Goal: Task Accomplishment & Management: Use online tool/utility

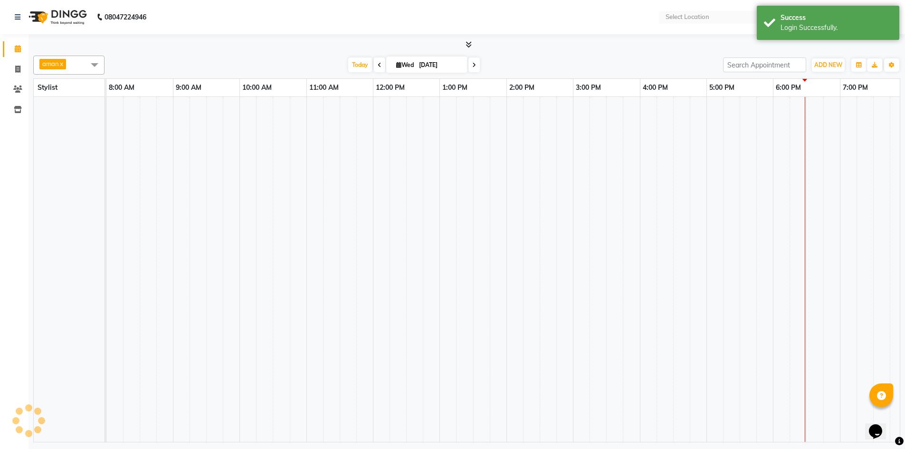
select select "en"
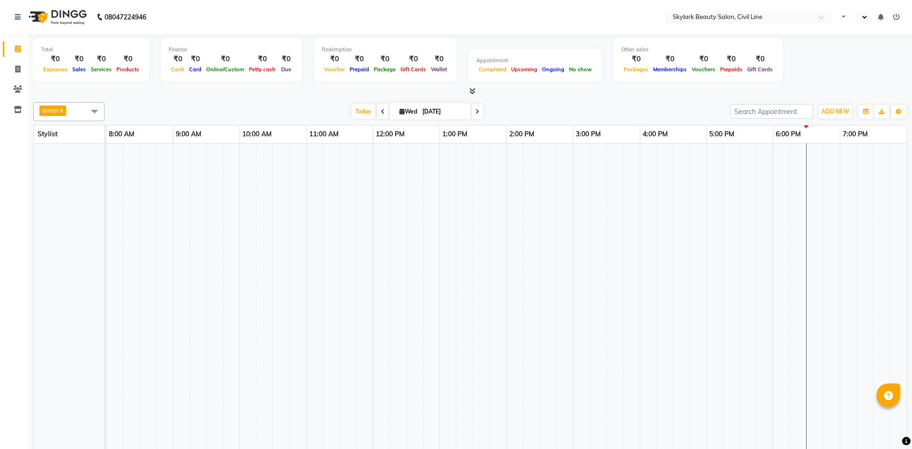
select select "en"
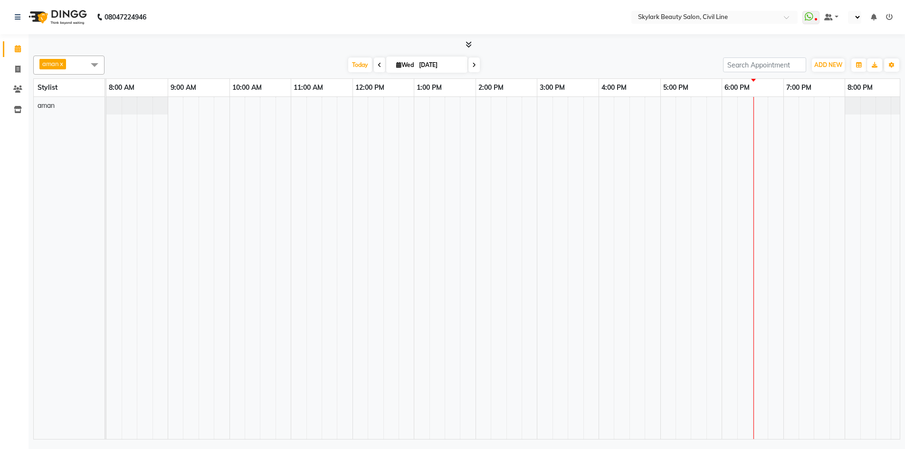
select select "en"
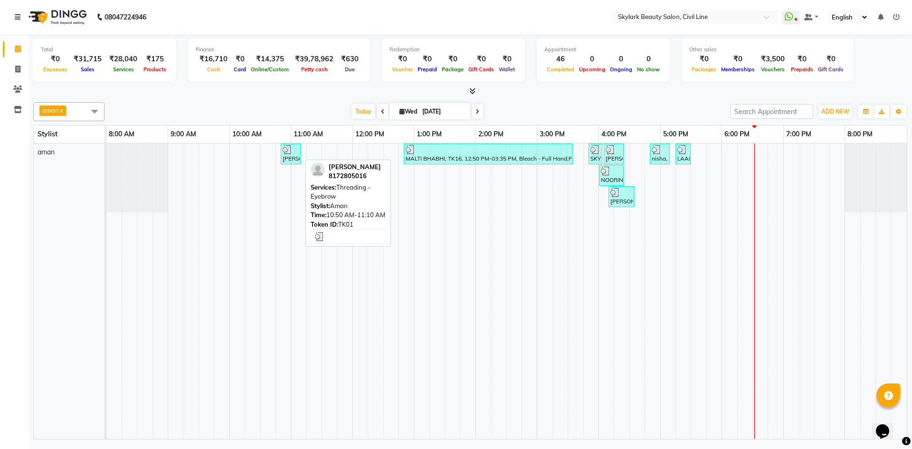
click at [299, 155] on div "pooja singh, TK01, 10:50 AM-11:10 AM, Threading - Eyebrow" at bounding box center [291, 154] width 18 height 18
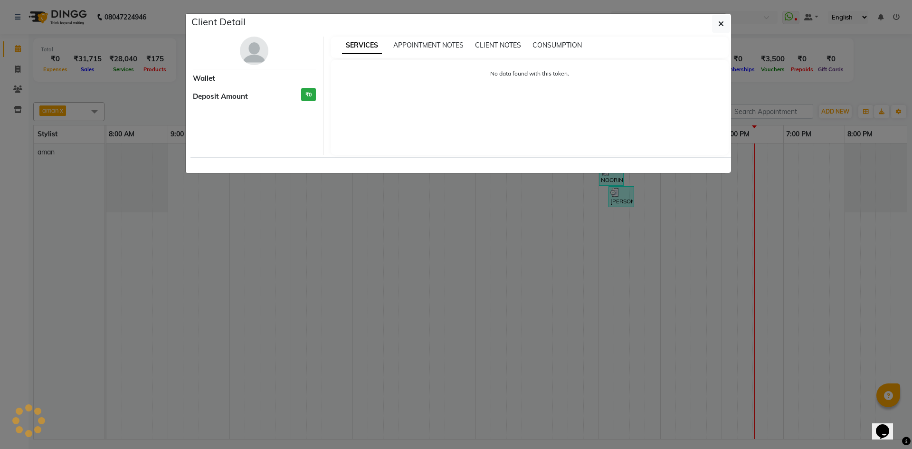
select select "3"
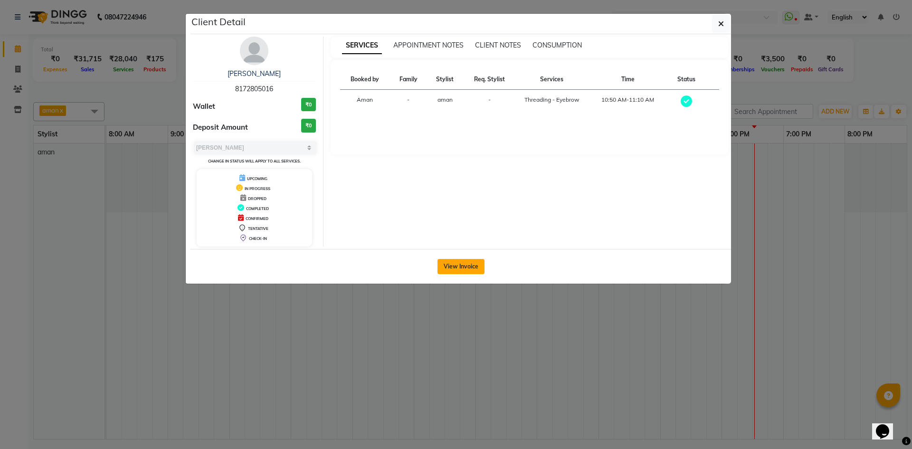
click at [475, 269] on button "View Invoice" at bounding box center [460, 266] width 47 height 15
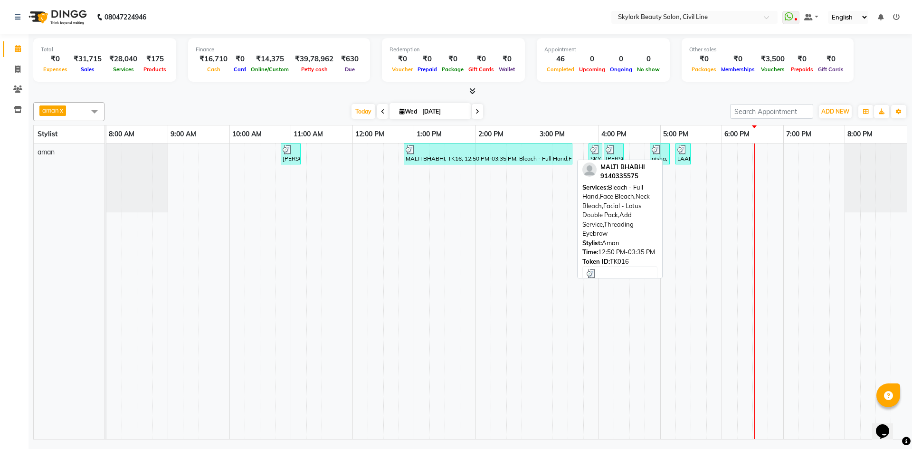
click at [470, 150] on div at bounding box center [488, 149] width 165 height 9
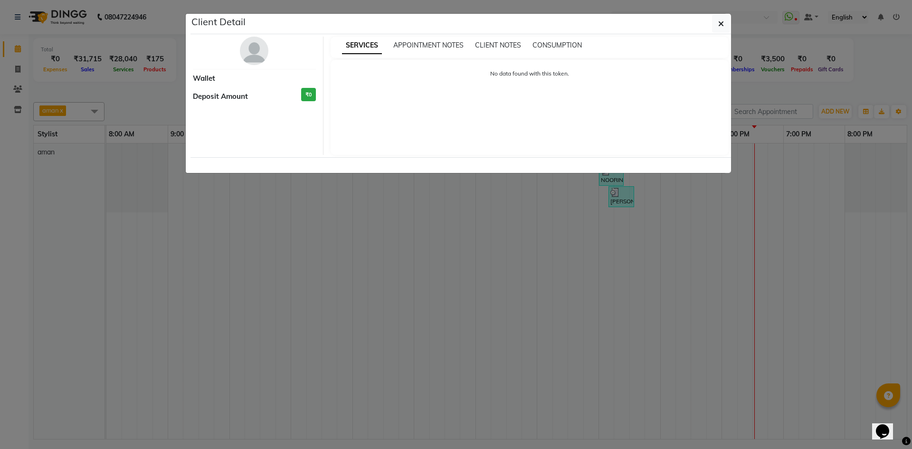
select select "3"
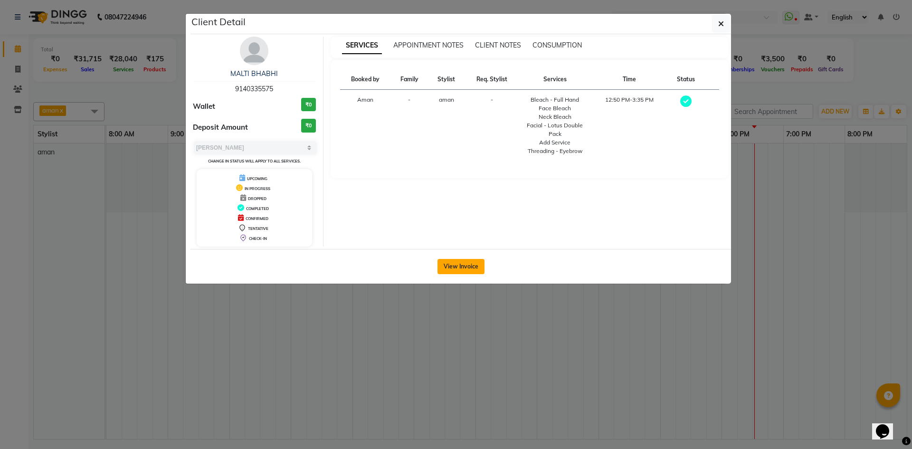
click at [457, 265] on button "View Invoice" at bounding box center [460, 266] width 47 height 15
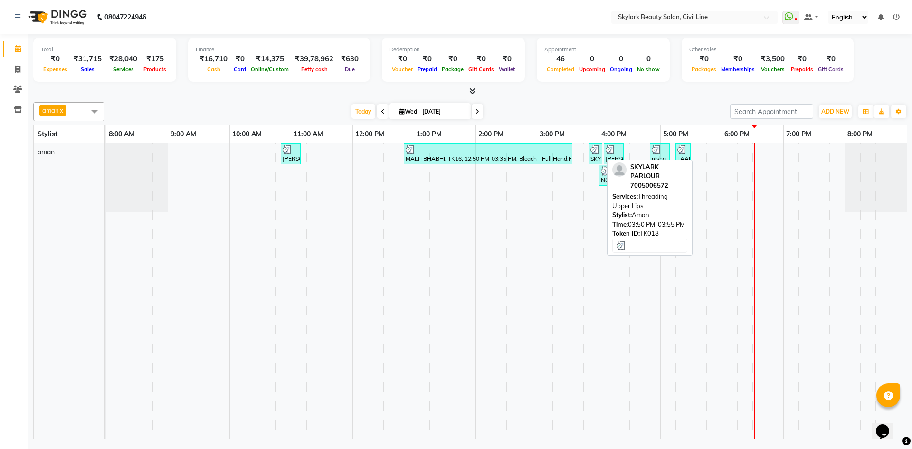
click at [597, 153] on img at bounding box center [594, 149] width 9 height 9
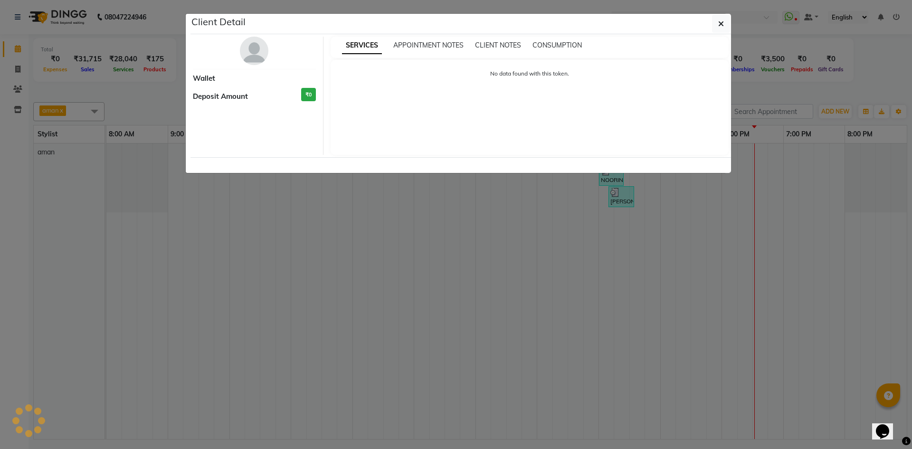
select select "3"
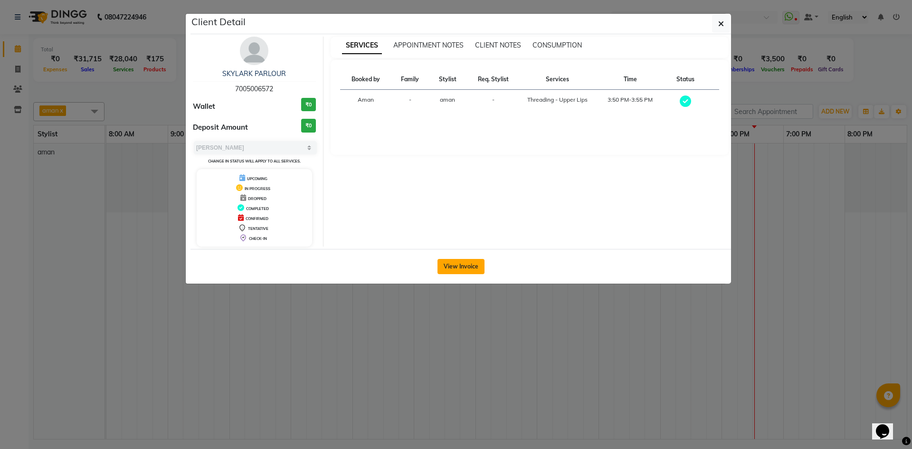
click at [466, 262] on button "View Invoice" at bounding box center [460, 266] width 47 height 15
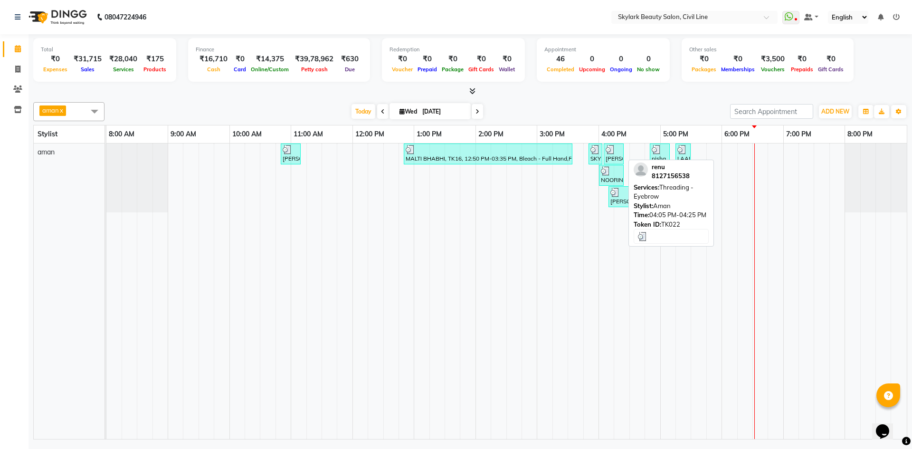
click at [615, 151] on img at bounding box center [610, 149] width 9 height 9
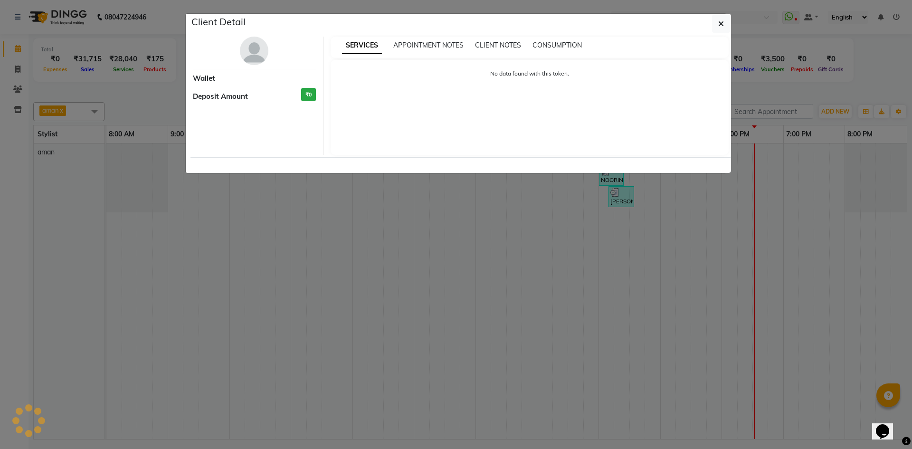
select select "3"
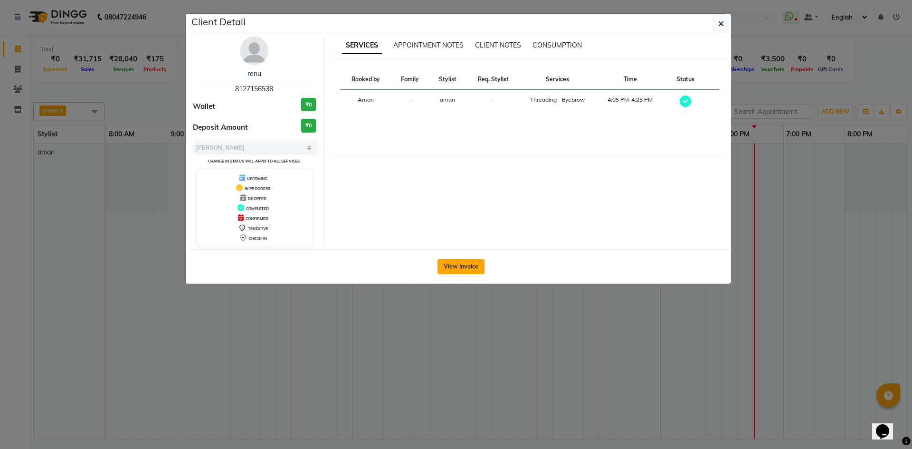
click at [461, 270] on button "View Invoice" at bounding box center [460, 266] width 47 height 15
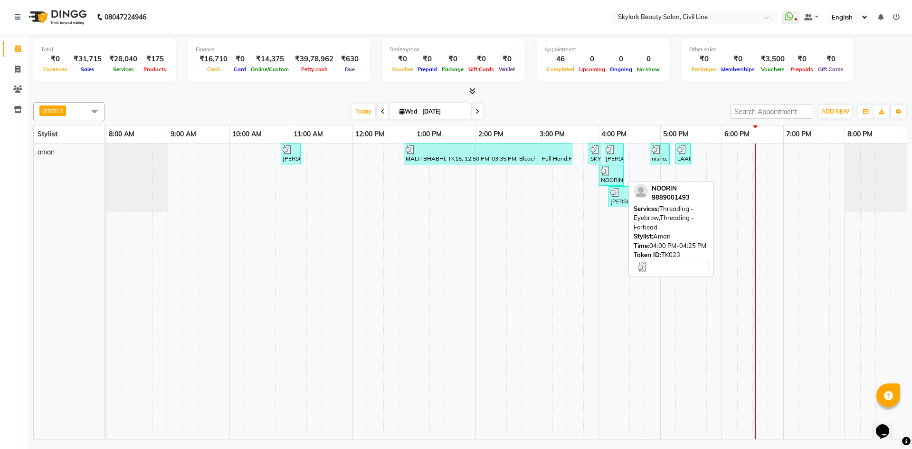
click at [613, 170] on div at bounding box center [611, 170] width 21 height 9
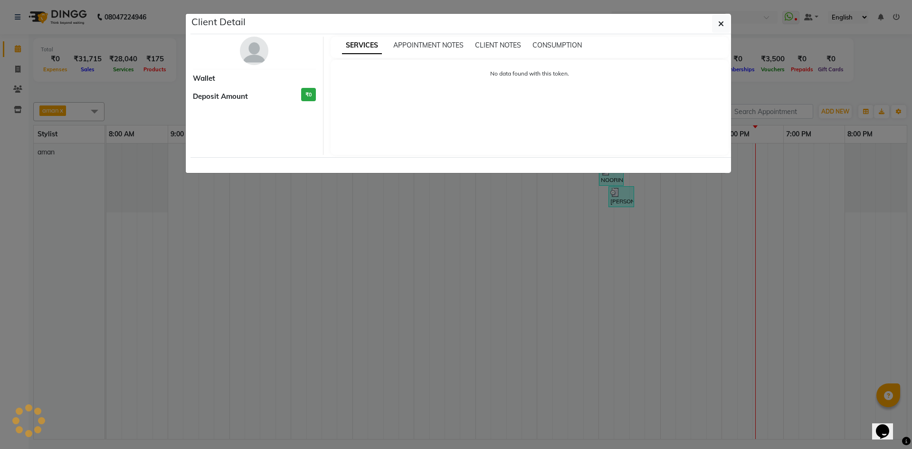
select select "3"
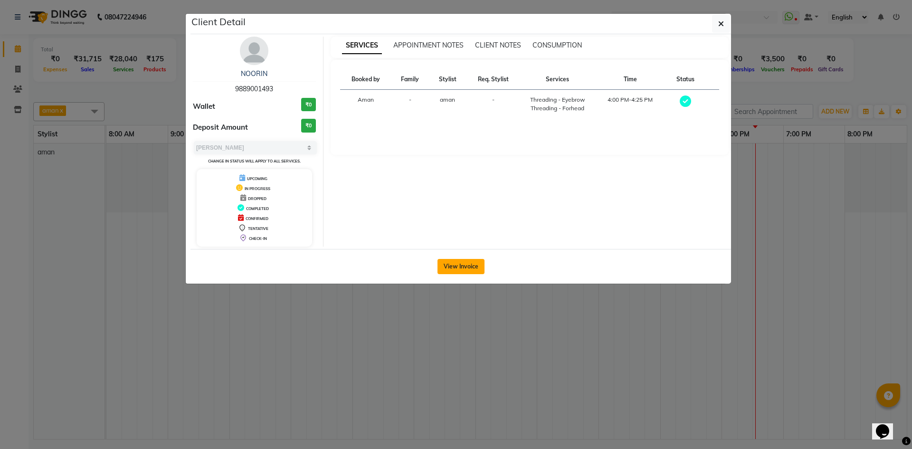
click at [475, 265] on button "View Invoice" at bounding box center [460, 266] width 47 height 15
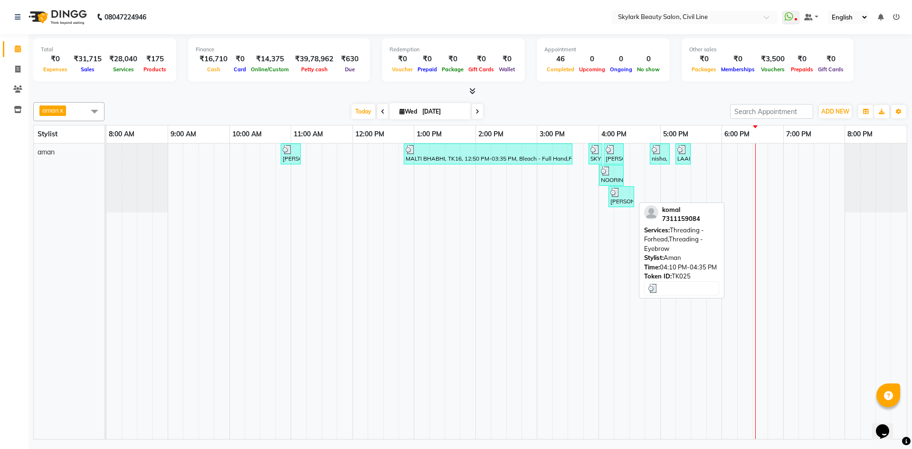
click at [632, 197] on div "[PERSON_NAME], TK25, 04:10 PM-04:35 PM, Threading - Forhead,Threading - Eyebrow" at bounding box center [621, 197] width 24 height 18
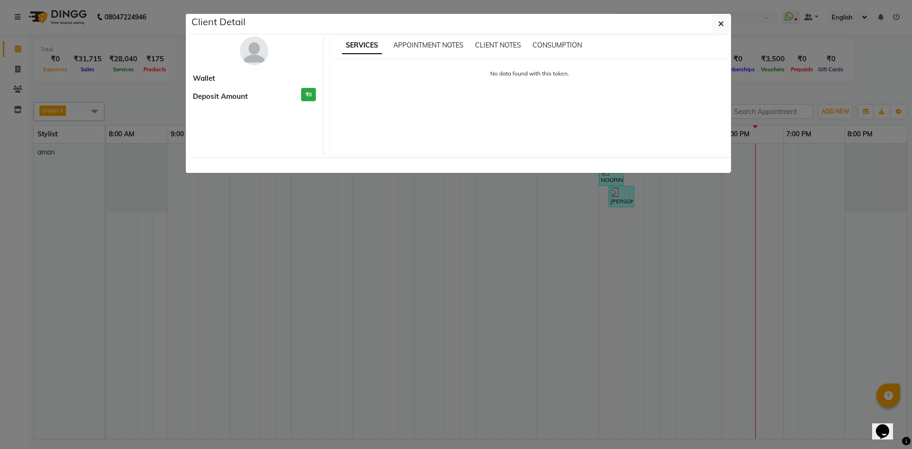
select select "3"
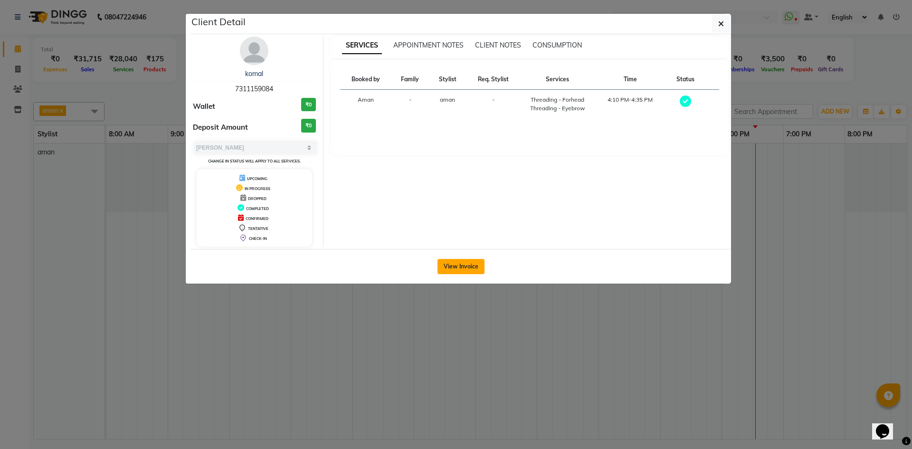
click at [461, 263] on button "View Invoice" at bounding box center [460, 266] width 47 height 15
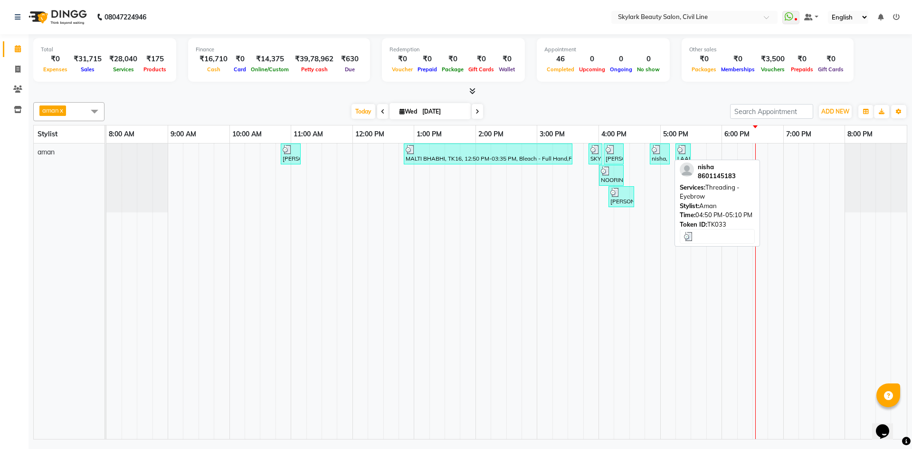
click at [660, 150] on img at bounding box center [656, 149] width 9 height 9
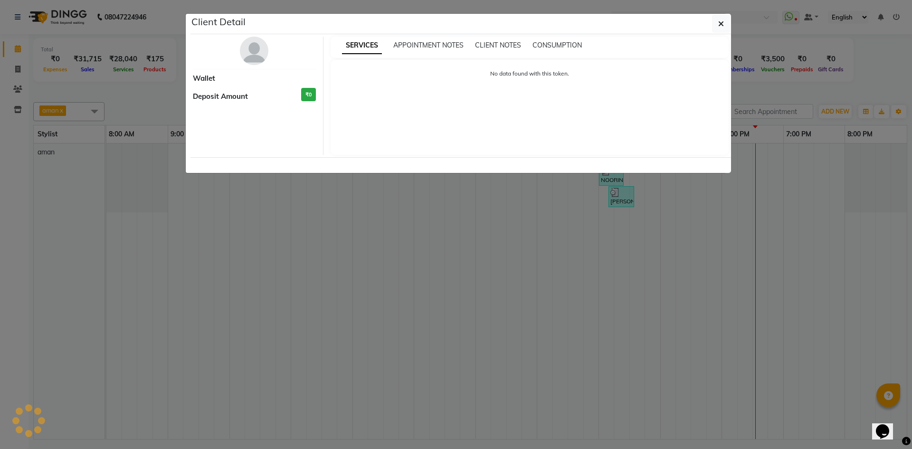
select select "3"
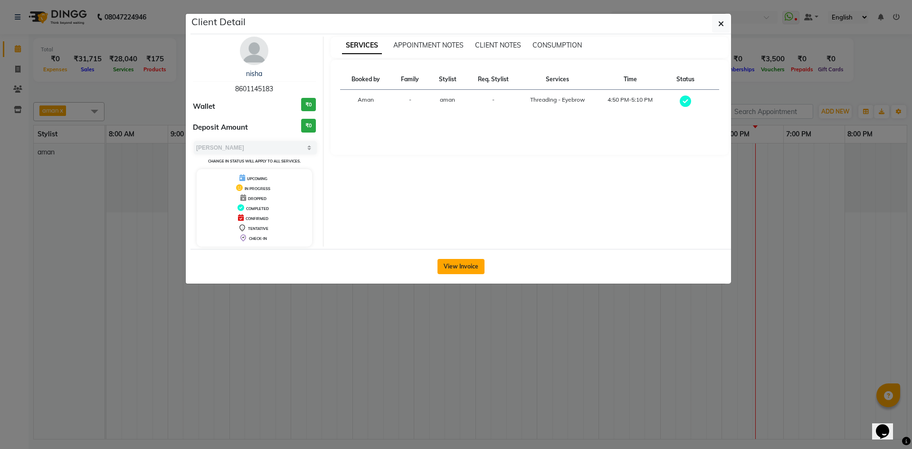
click at [474, 266] on button "View Invoice" at bounding box center [460, 266] width 47 height 15
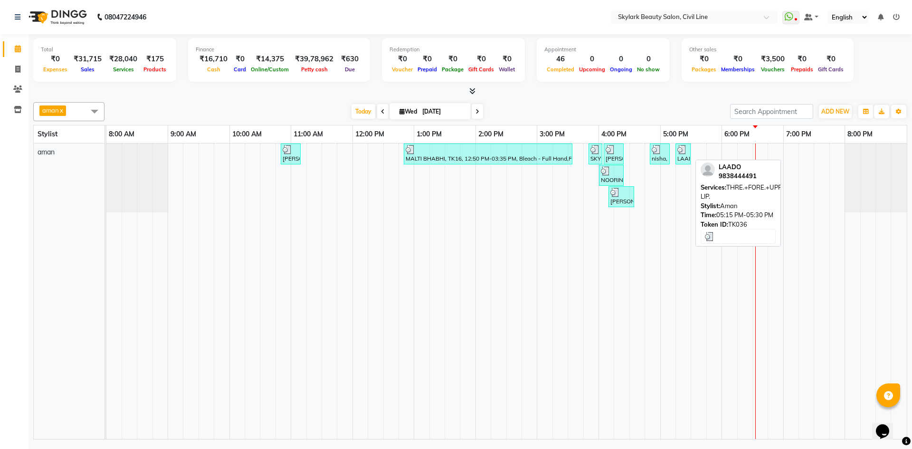
click at [690, 151] on link "LAADO, TK36, 05:15 PM-05:30 PM, THRE.+FORE.+UPPER LIP." at bounding box center [682, 153] width 15 height 21
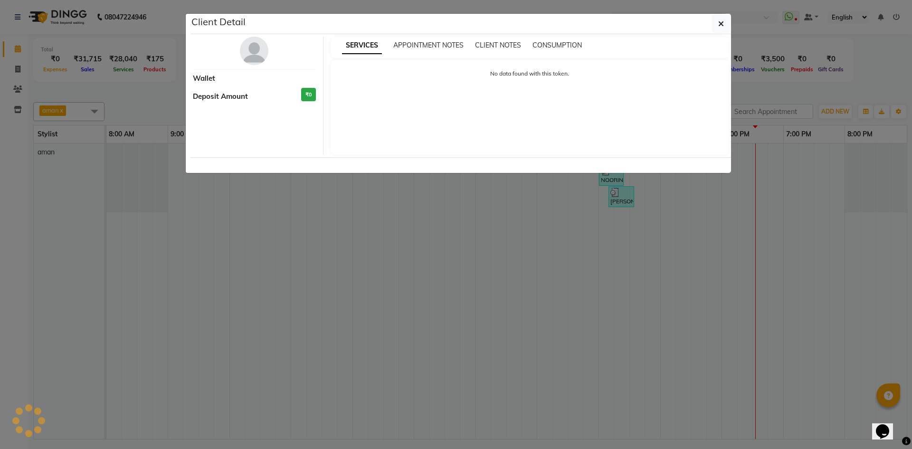
select select "3"
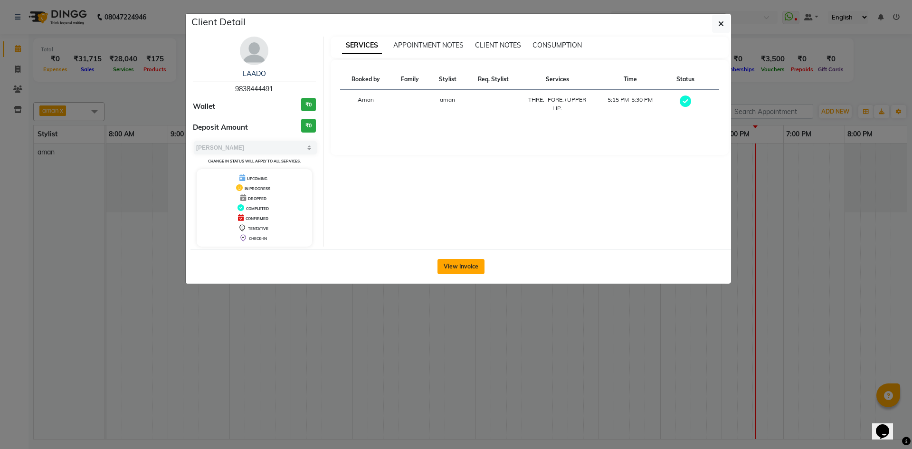
click at [466, 261] on button "View Invoice" at bounding box center [460, 266] width 47 height 15
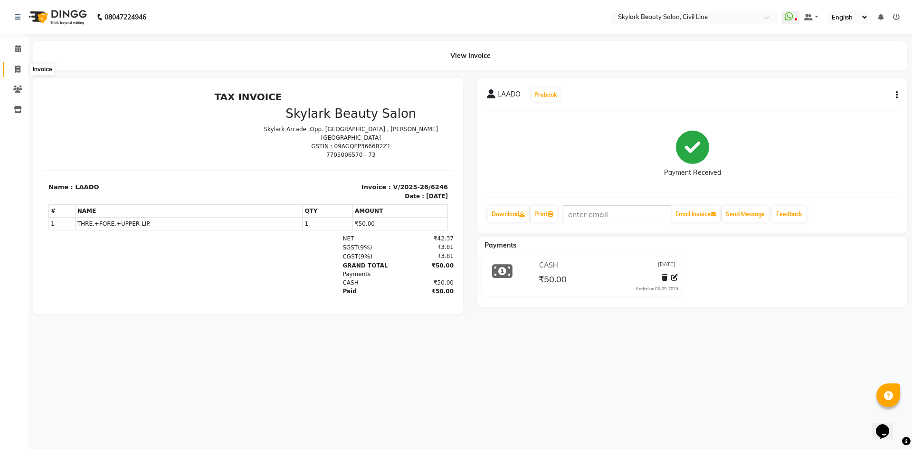
click at [19, 72] on icon at bounding box center [17, 69] width 5 height 7
select select "service"
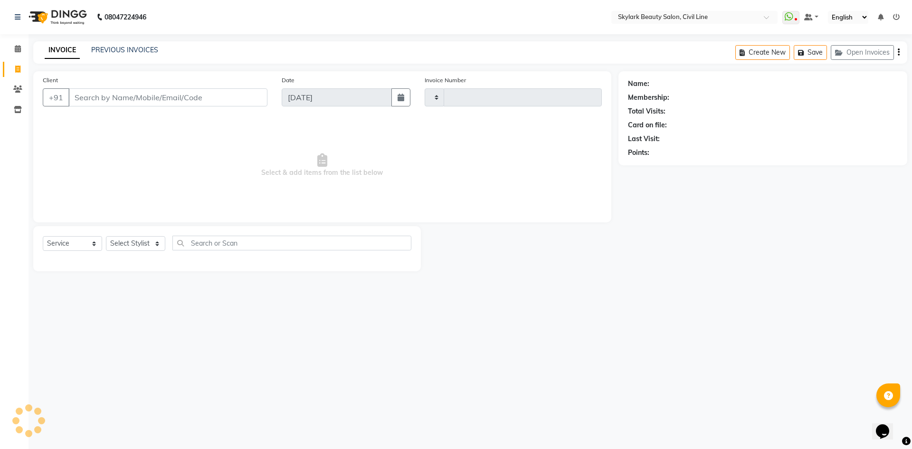
type input "6254"
select select "4588"
click at [142, 248] on select "Select Stylist" at bounding box center [135, 243] width 59 height 15
select select "85071"
click at [106, 236] on select "Select Stylist aman Ankit GAGAN WAHLA GURWINDER SINGH WASU" at bounding box center [135, 243] width 59 height 15
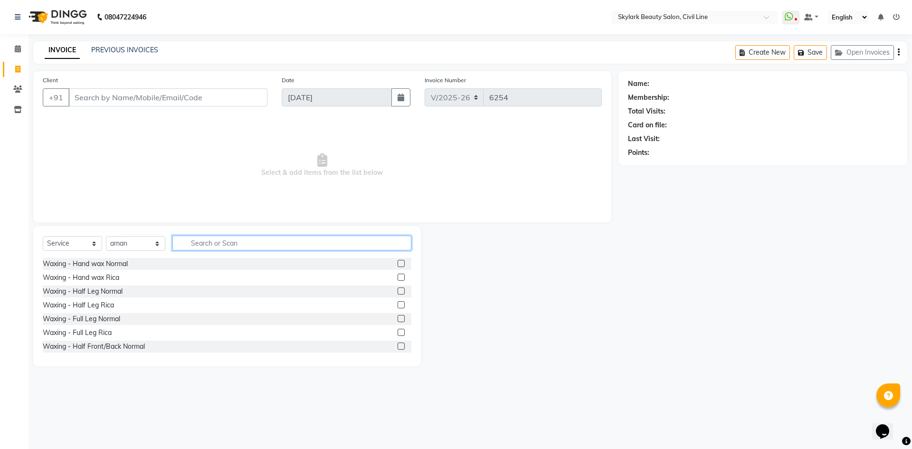
click at [223, 238] on input "text" at bounding box center [291, 243] width 239 height 15
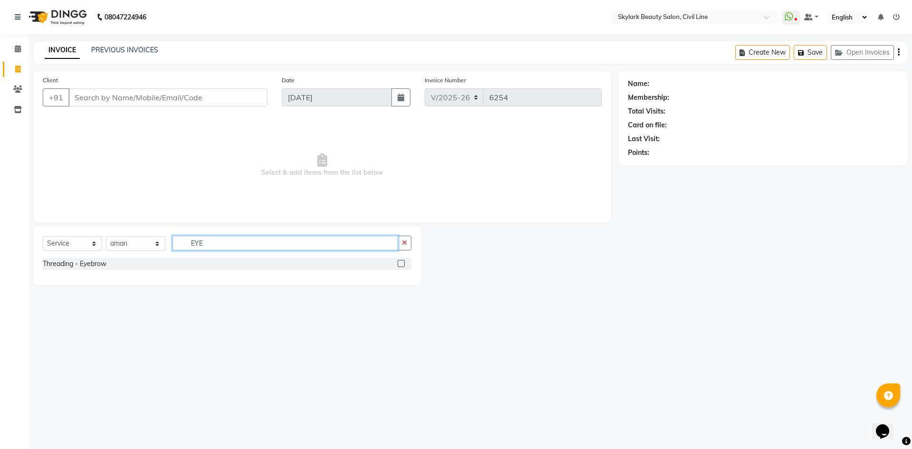
type input "EYE"
click at [400, 265] on label at bounding box center [400, 263] width 7 height 7
click at [400, 265] on input "checkbox" at bounding box center [400, 264] width 6 height 6
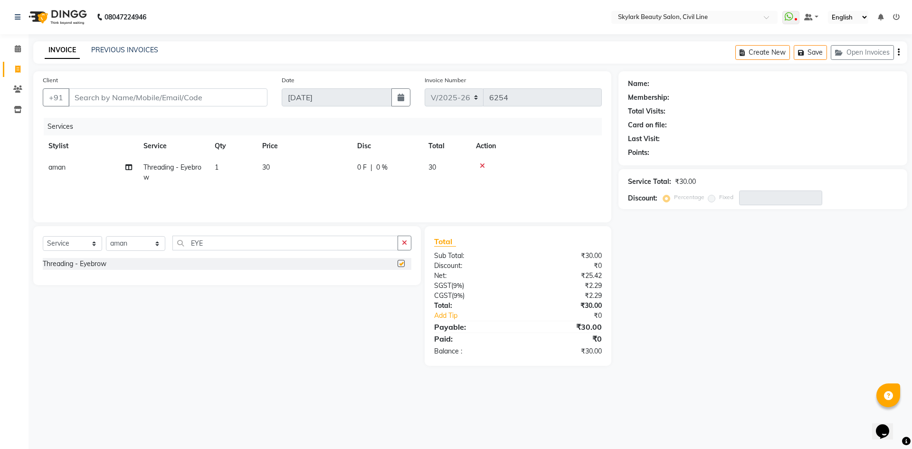
checkbox input "false"
click at [481, 166] on icon at bounding box center [482, 165] width 5 height 7
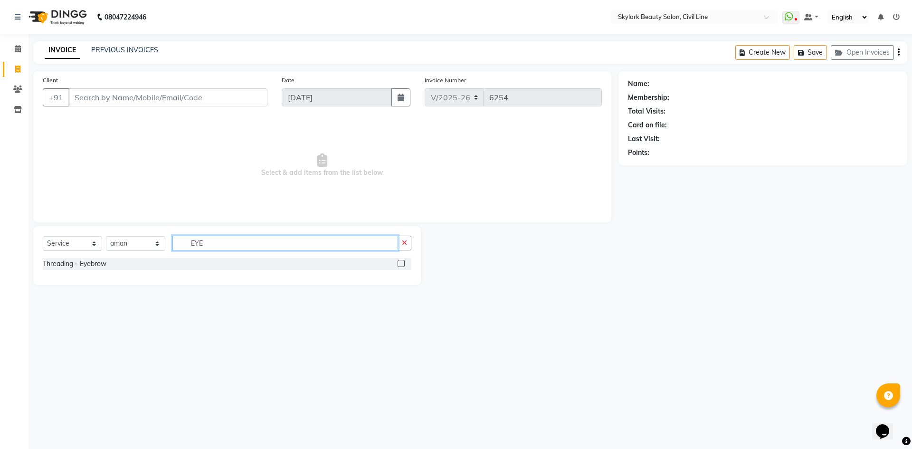
click at [296, 245] on input "EYE" at bounding box center [285, 243] width 226 height 15
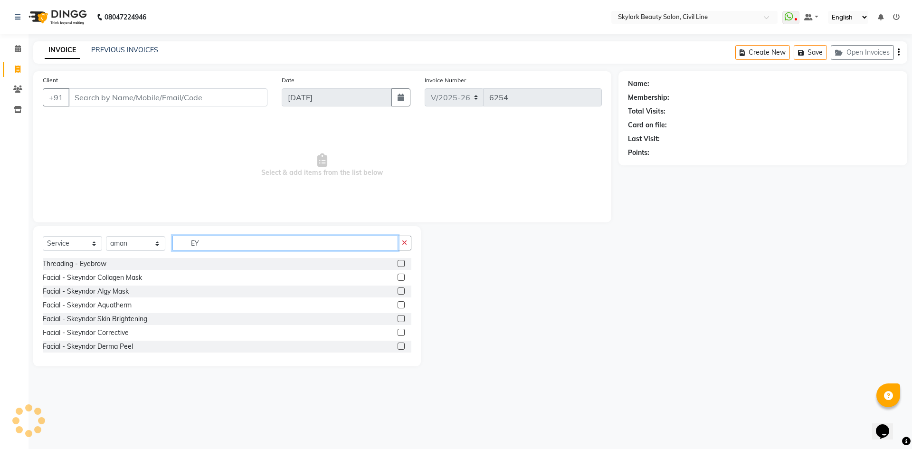
type input "E"
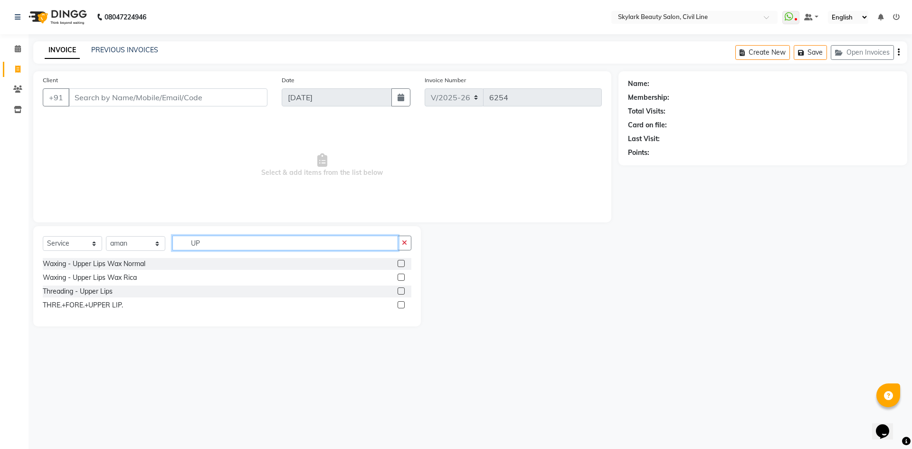
type input "U"
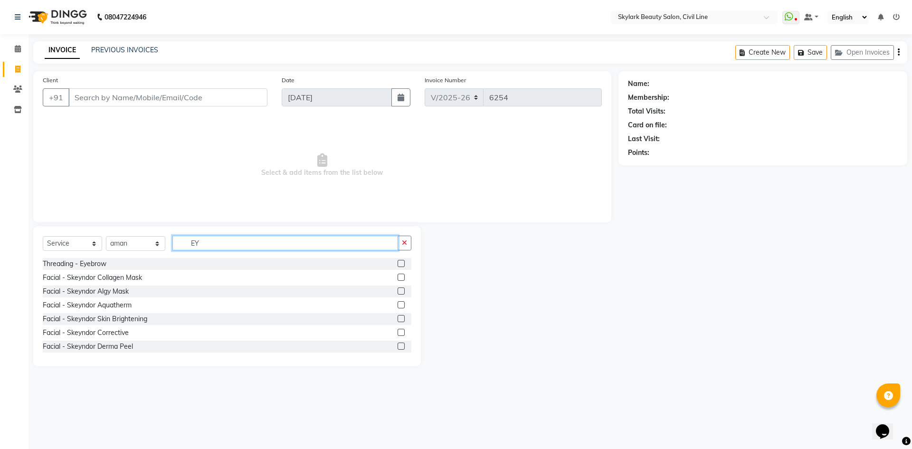
type input "EYE"
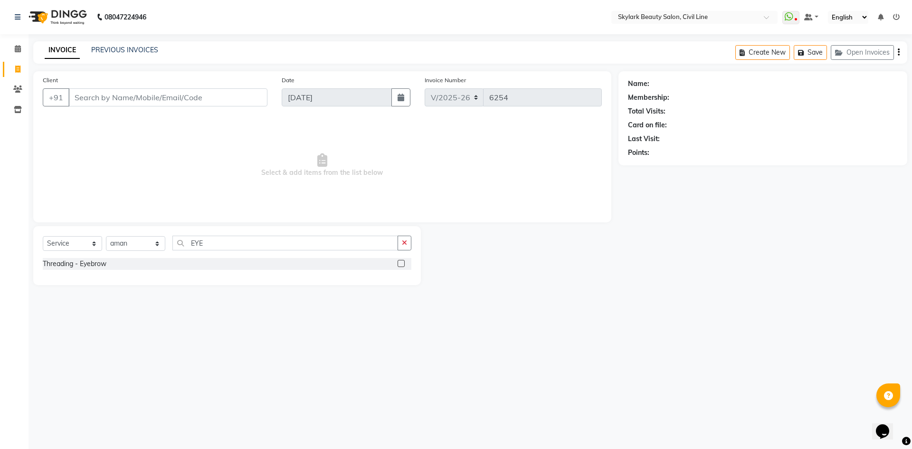
click at [400, 265] on label at bounding box center [400, 263] width 7 height 7
click at [400, 265] on input "checkbox" at bounding box center [400, 264] width 6 height 6
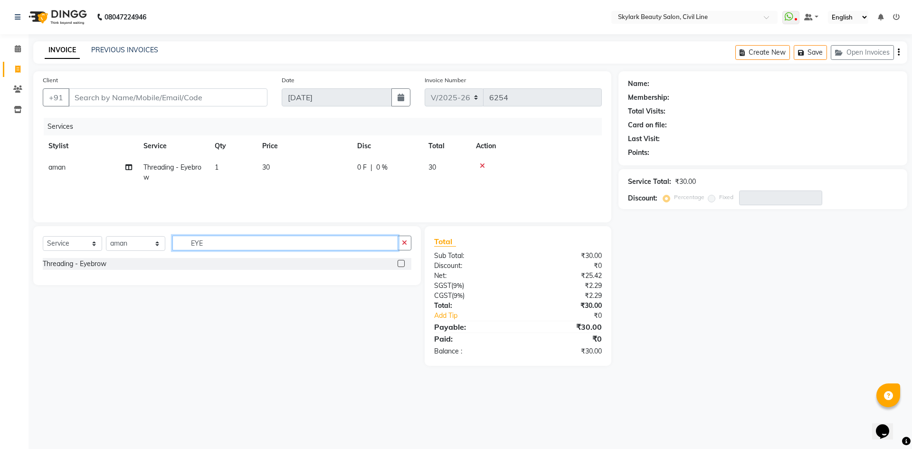
checkbox input "false"
click at [357, 241] on input "EYE" at bounding box center [285, 243] width 226 height 15
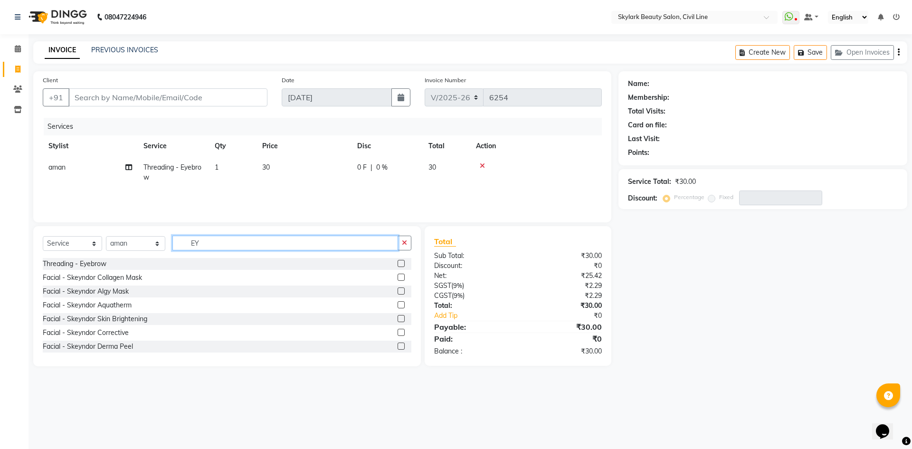
type input "E"
type input "FO"
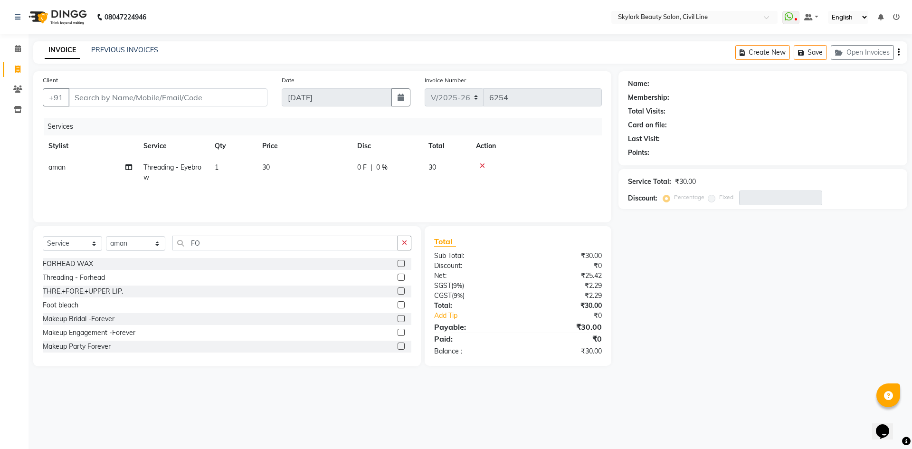
click at [397, 277] on label at bounding box center [400, 277] width 7 height 7
click at [397, 277] on input "checkbox" at bounding box center [400, 277] width 6 height 6
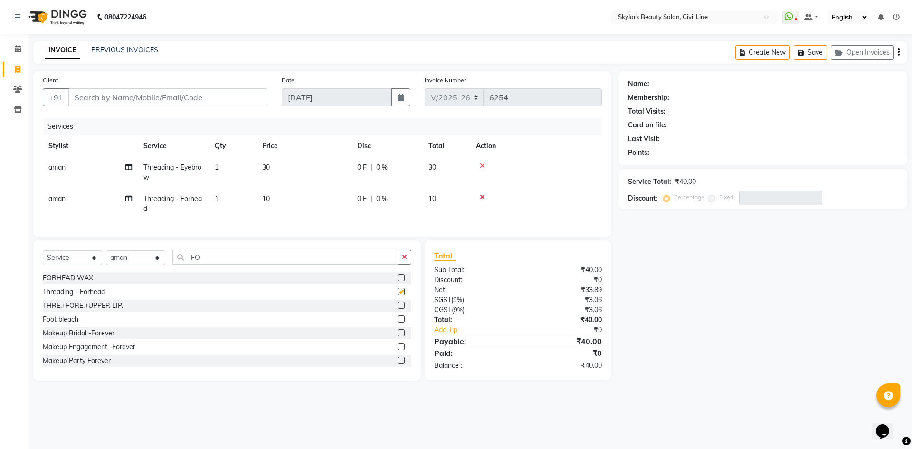
checkbox input "false"
click at [324, 265] on input "FO" at bounding box center [285, 257] width 226 height 15
type input "F"
type input "UP"
click at [397, 295] on label at bounding box center [400, 291] width 7 height 7
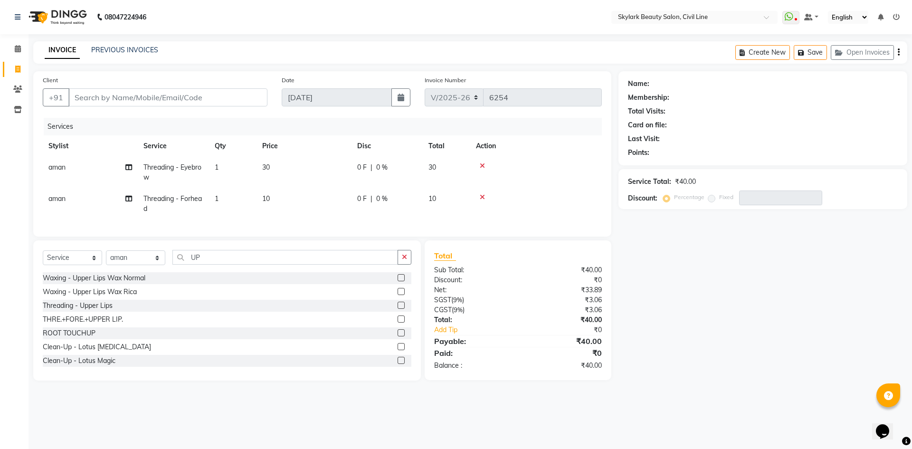
click at [397, 295] on input "checkbox" at bounding box center [400, 292] width 6 height 6
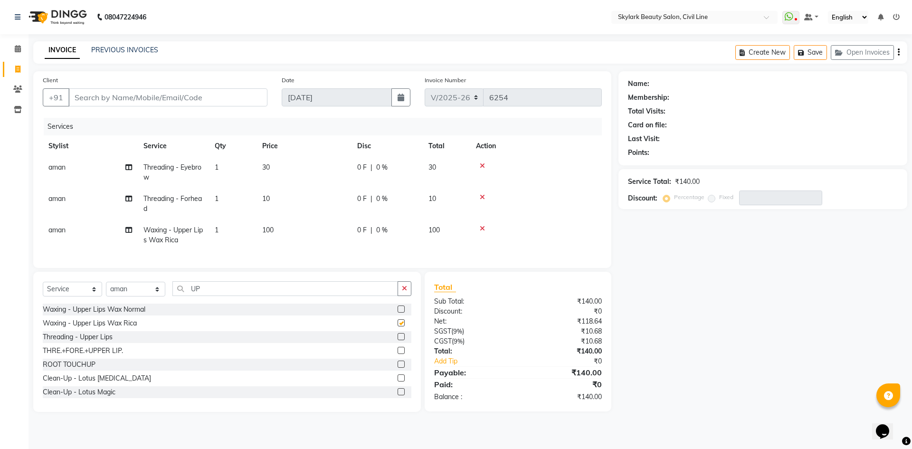
checkbox input "false"
click at [225, 103] on input "Client" at bounding box center [167, 97] width 199 height 18
type input "8"
type input "0"
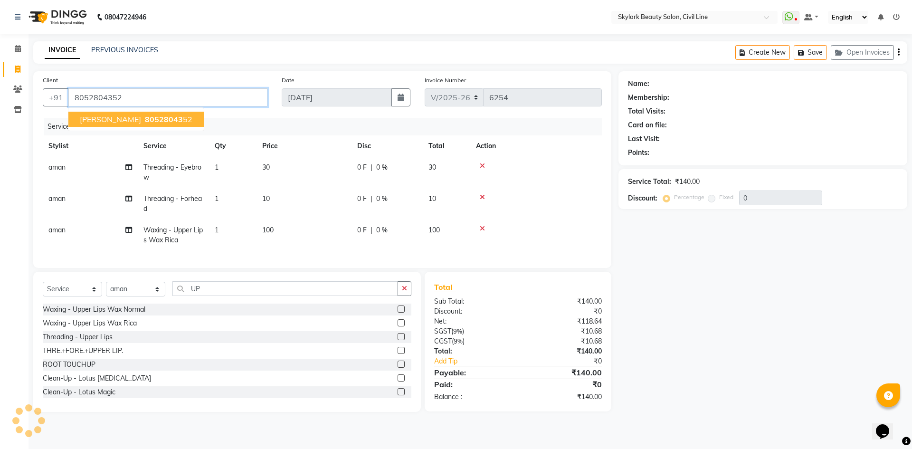
type input "8052804352"
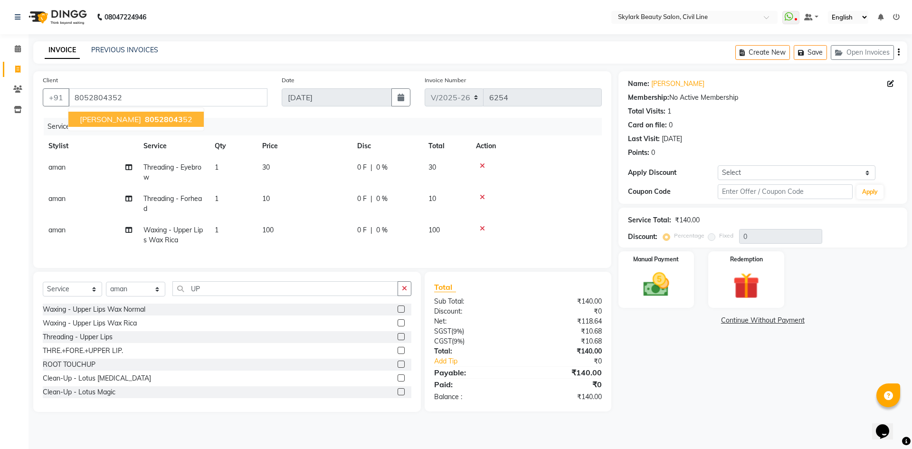
click at [145, 115] on span "80528043" at bounding box center [164, 118] width 38 height 9
click at [646, 285] on img at bounding box center [656, 284] width 44 height 31
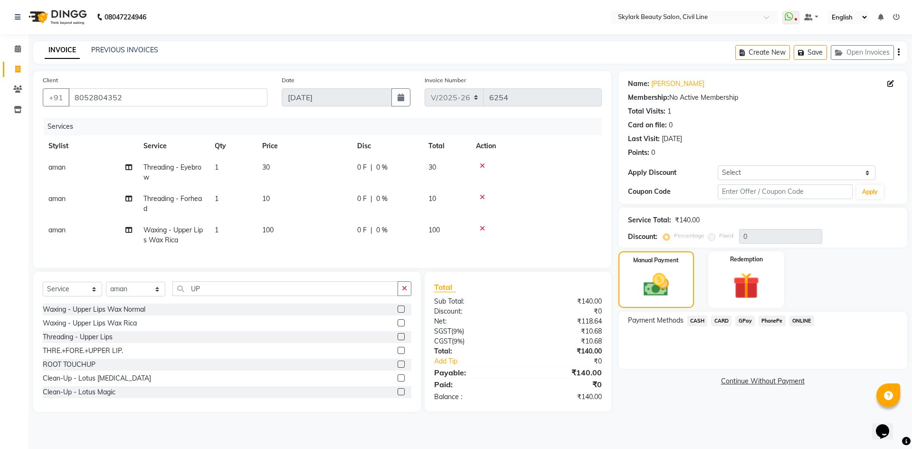
click at [743, 323] on span "GPay" at bounding box center [744, 320] width 19 height 11
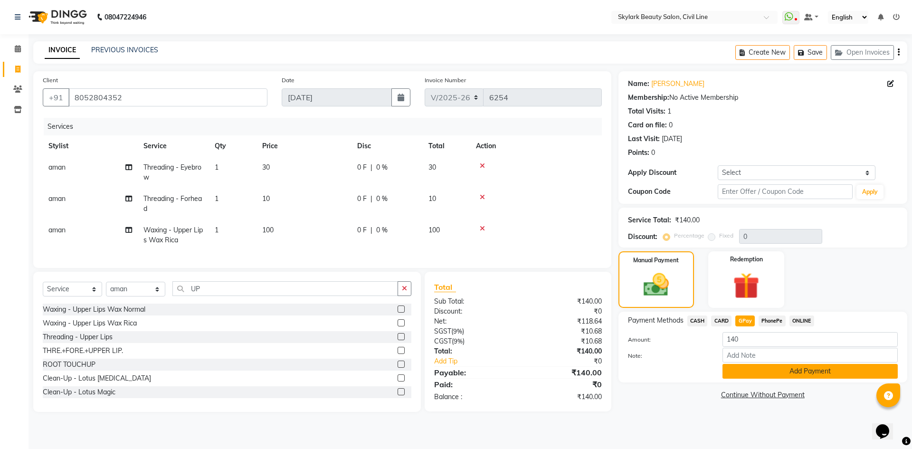
click at [748, 376] on button "Add Payment" at bounding box center [809, 371] width 175 height 15
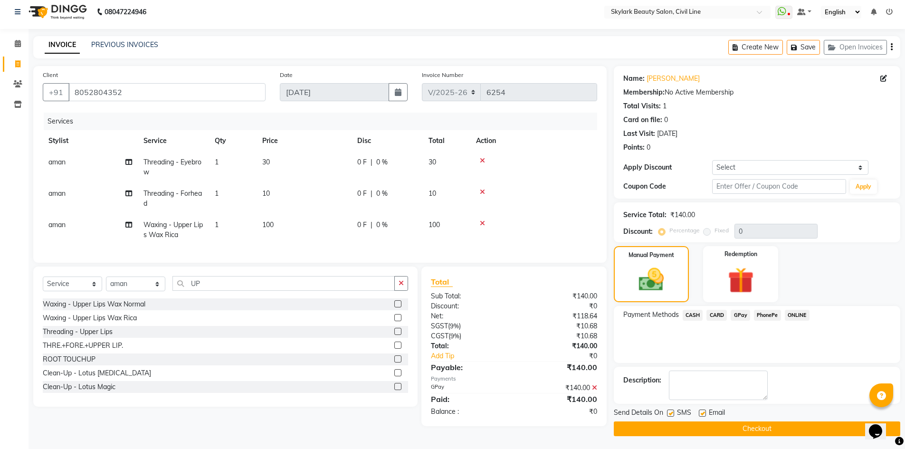
scroll to position [7, 0]
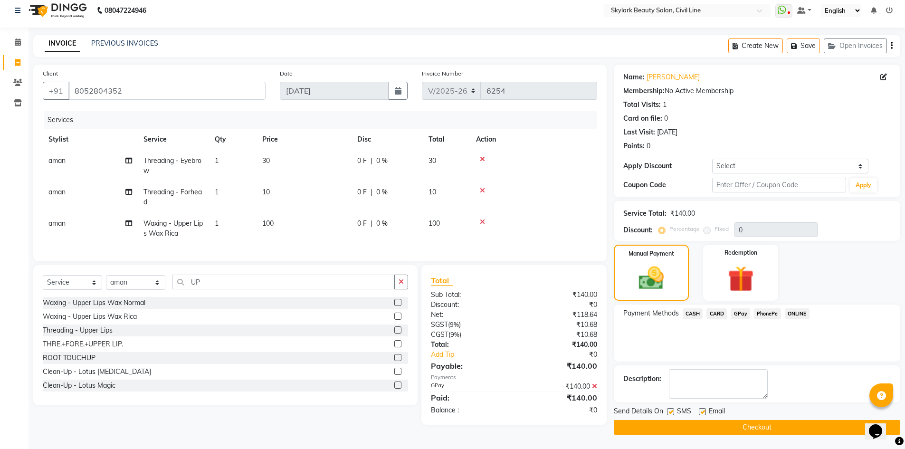
click at [744, 430] on button "Checkout" at bounding box center [757, 427] width 286 height 15
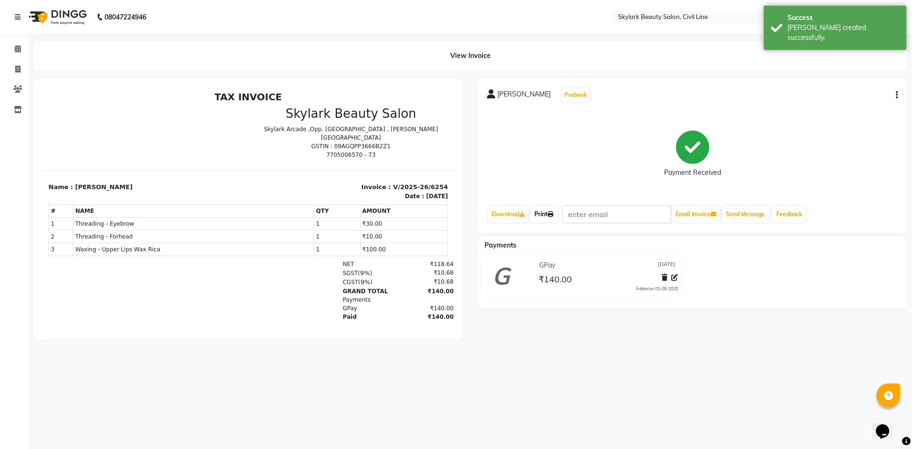
click at [553, 213] on icon at bounding box center [551, 214] width 6 height 6
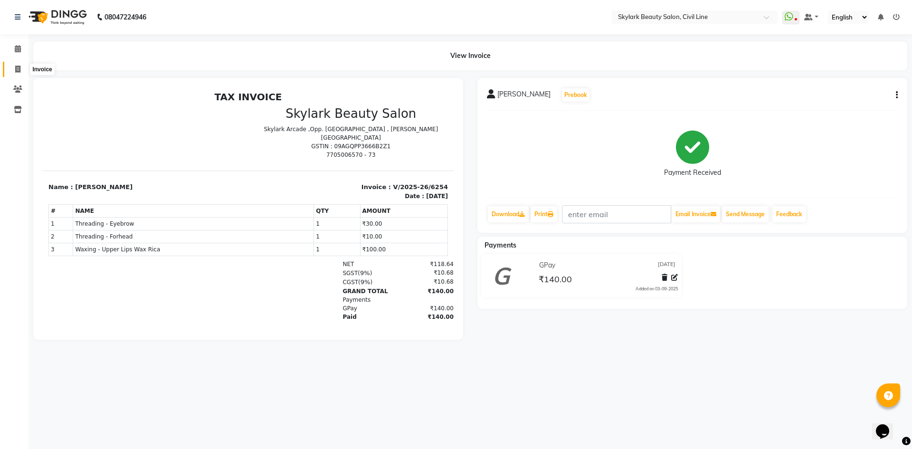
click at [16, 70] on icon at bounding box center [17, 69] width 5 height 7
select select "service"
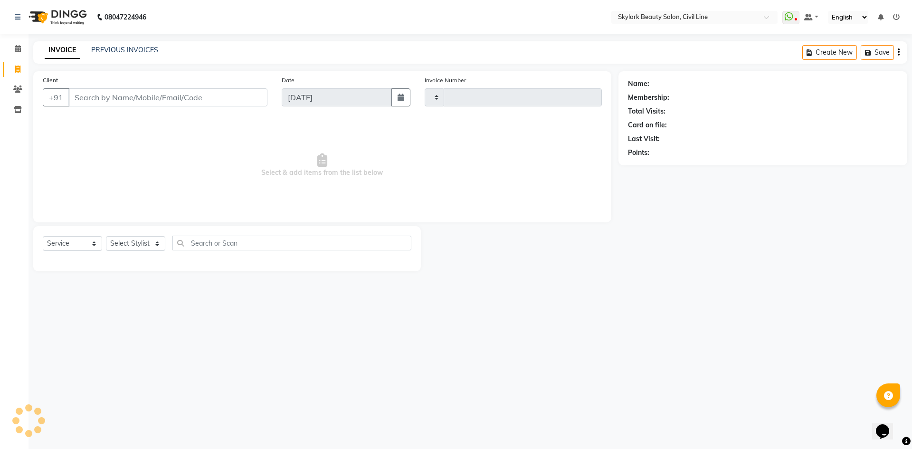
type input "6255"
select select "4588"
click at [152, 242] on select "Select Stylist aman Ankit GAGAN WAHLA GURWINDER SINGH WASU" at bounding box center [135, 243] width 59 height 15
click at [86, 247] on select "Select Service Product Membership Package Voucher Prepaid Gift Card" at bounding box center [72, 243] width 59 height 15
select select "V"
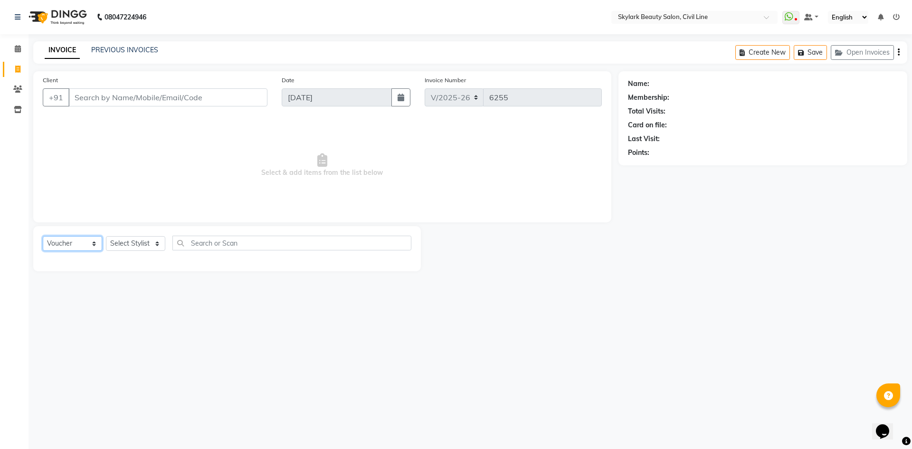
click at [43, 236] on select "Select Service Product Membership Package Voucher Prepaid Gift Card" at bounding box center [72, 243] width 59 height 15
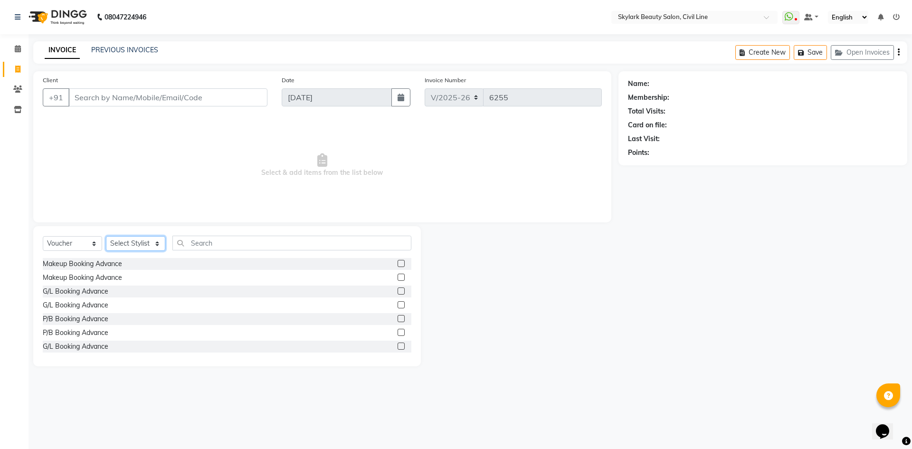
click at [142, 240] on select "Select Stylist aman Ankit GAGAN WAHLA GURWINDER SINGH WASU" at bounding box center [135, 243] width 59 height 15
select select "85071"
click at [106, 236] on select "Select Stylist aman Ankit GAGAN WAHLA GURWINDER SINGH WASU" at bounding box center [135, 243] width 59 height 15
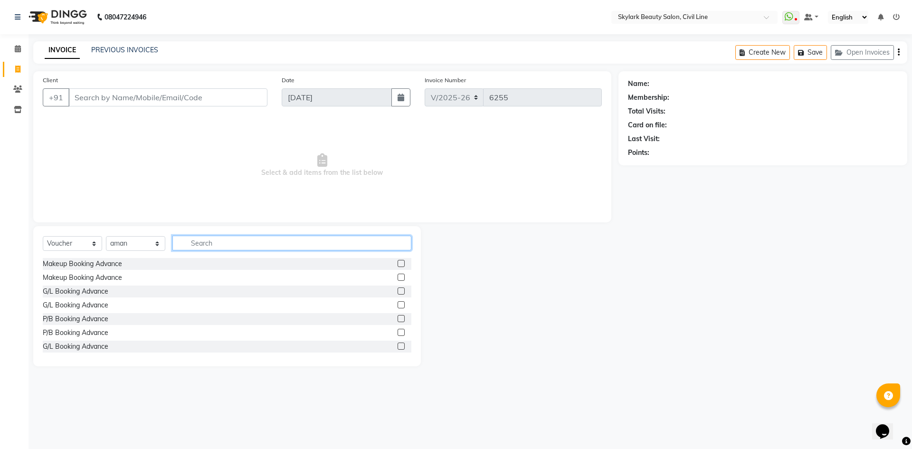
click at [226, 245] on input "text" at bounding box center [291, 243] width 239 height 15
click at [393, 257] on div "Select Service Product Membership Package Voucher Prepaid Gift Card Select Styl…" at bounding box center [227, 247] width 369 height 22
click at [397, 261] on label at bounding box center [400, 263] width 7 height 7
click at [397, 261] on input "checkbox" at bounding box center [400, 264] width 6 height 6
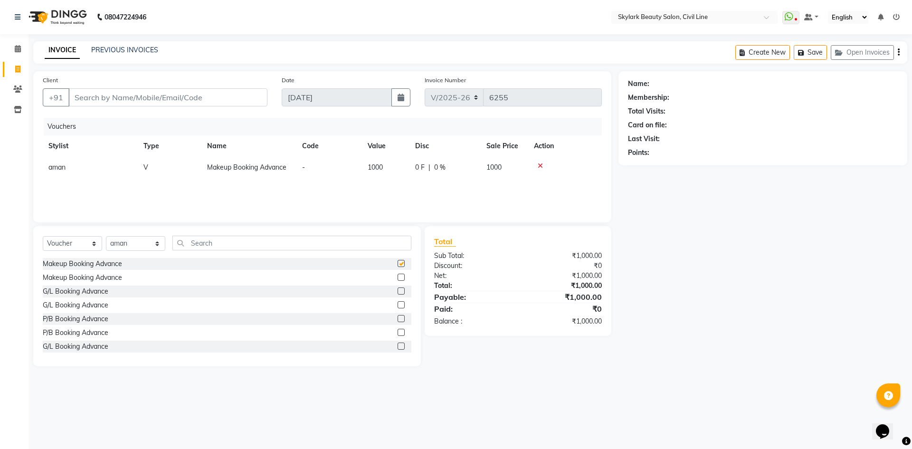
checkbox input "false"
click at [16, 49] on icon at bounding box center [18, 48] width 6 height 7
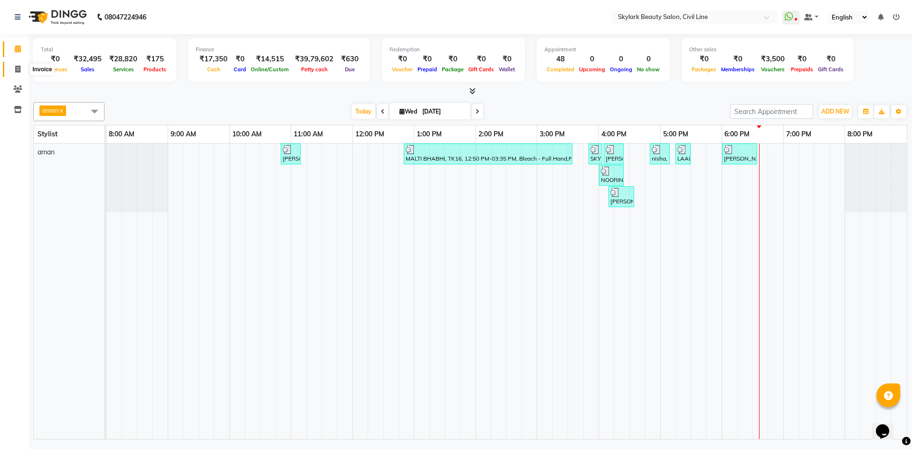
click at [16, 70] on icon at bounding box center [17, 69] width 5 height 7
select select "service"
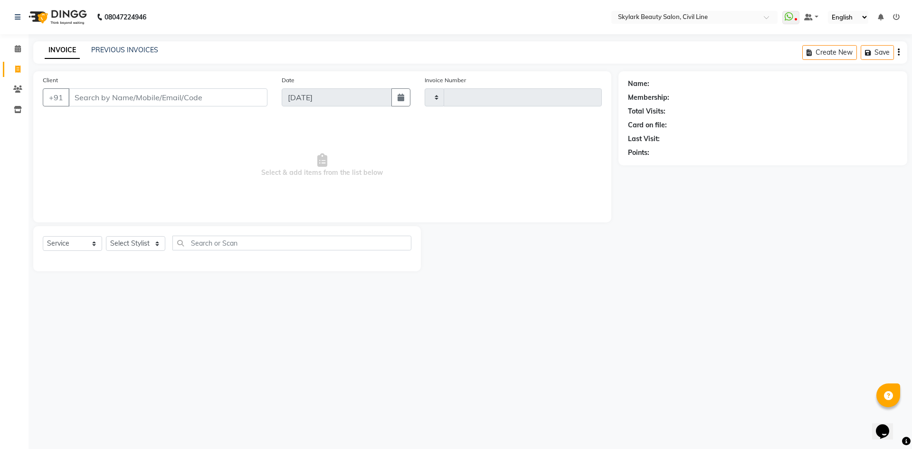
type input "6255"
select select "4588"
click at [150, 249] on select "Select Stylist aman Ankit GAGAN WAHLA GURWINDER SINGH WASU" at bounding box center [135, 243] width 59 height 15
select select "85071"
click at [106, 236] on select "Select Stylist aman Ankit GAGAN WAHLA GURWINDER SINGH WASU" at bounding box center [135, 243] width 59 height 15
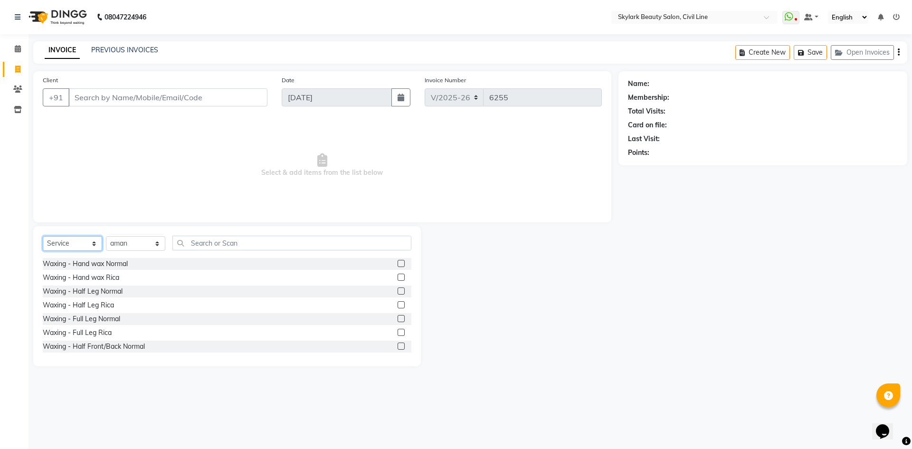
click at [91, 241] on select "Select Service Product Membership Package Voucher Prepaid Gift Card" at bounding box center [72, 243] width 59 height 15
select select "package"
click at [43, 236] on select "Select Service Product Membership Package Voucher Prepaid Gift Card" at bounding box center [72, 243] width 59 height 15
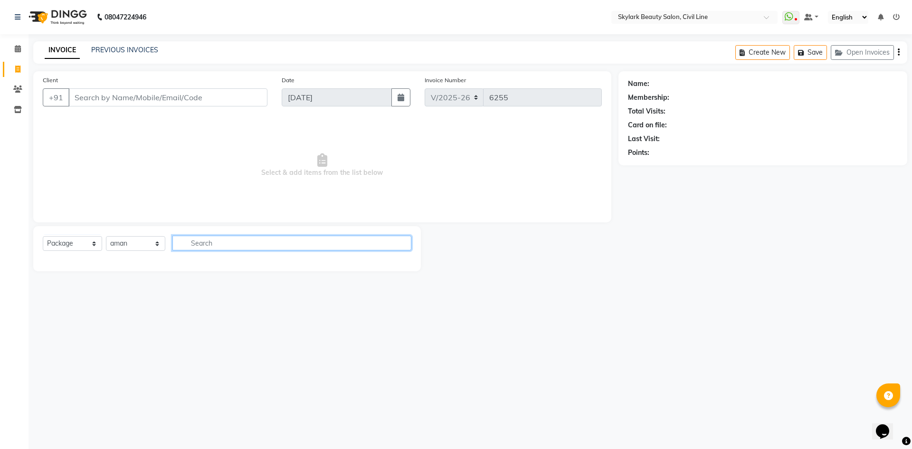
click at [237, 246] on input "text" at bounding box center [291, 243] width 239 height 15
drag, startPoint x: 214, startPoint y: 94, endPoint x: 208, endPoint y: 99, distance: 8.4
click at [208, 99] on input "Client" at bounding box center [167, 97] width 199 height 18
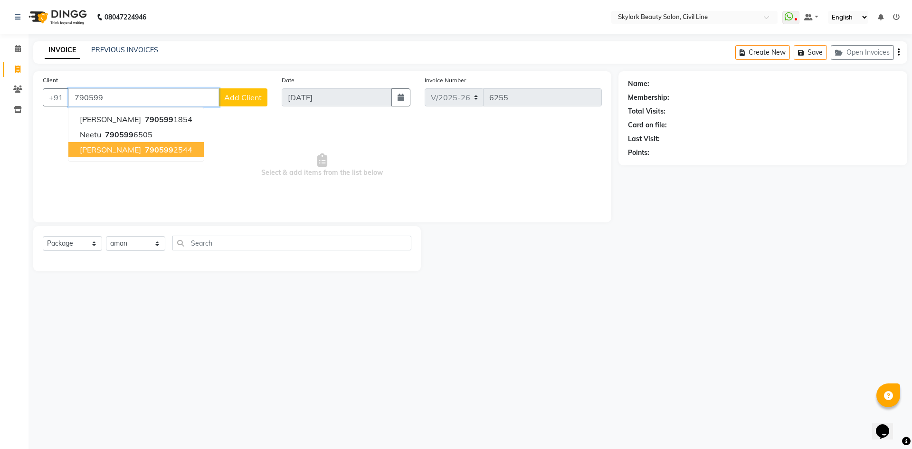
click at [145, 150] on span "790599" at bounding box center [159, 149] width 28 height 9
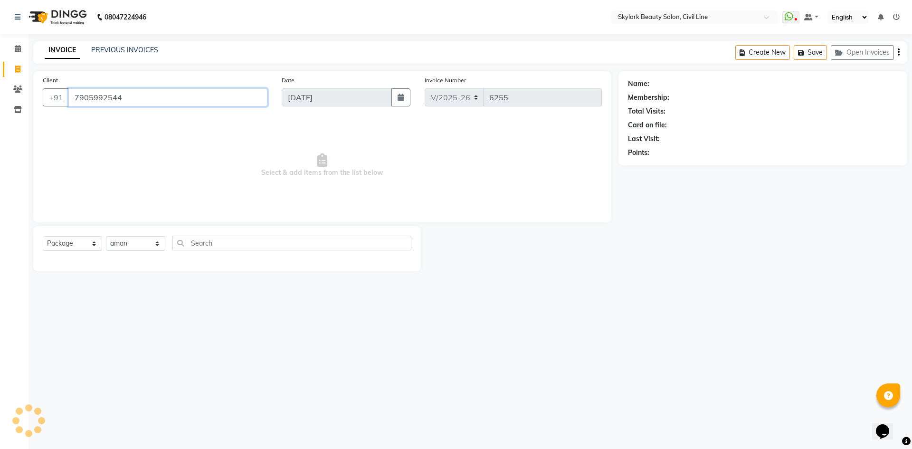
type input "7905992544"
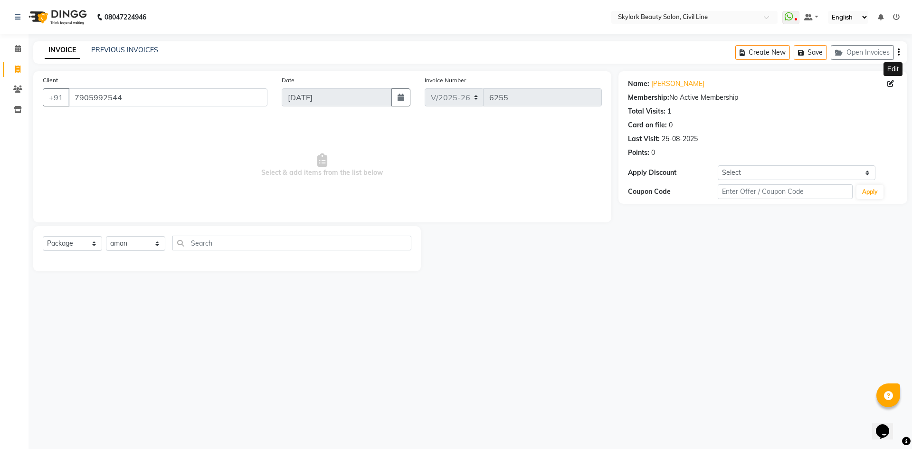
click at [889, 82] on icon at bounding box center [890, 83] width 7 height 7
select select "female"
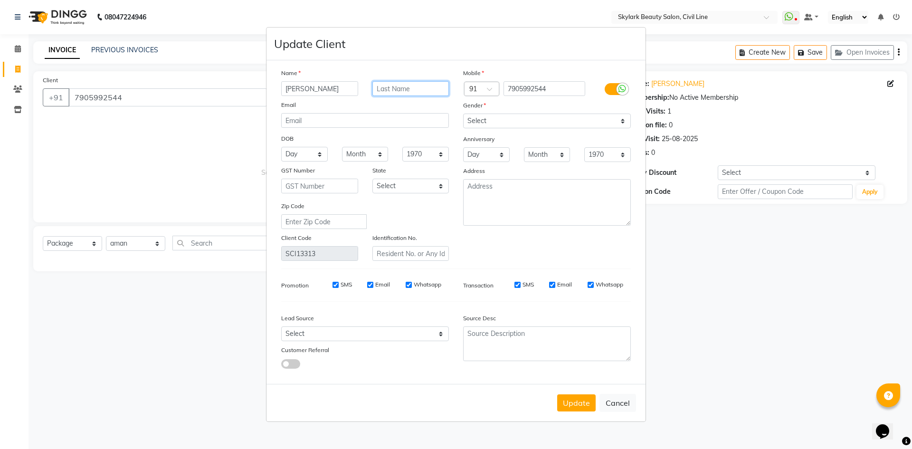
click at [416, 94] on input "text" at bounding box center [410, 88] width 77 height 15
type input "7 / NOV / 2025"
click at [572, 397] on button "Update" at bounding box center [576, 402] width 38 height 17
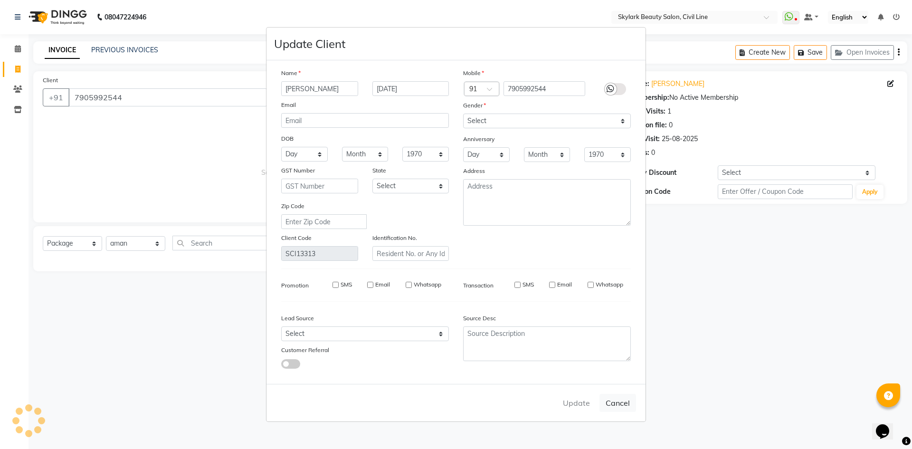
select select
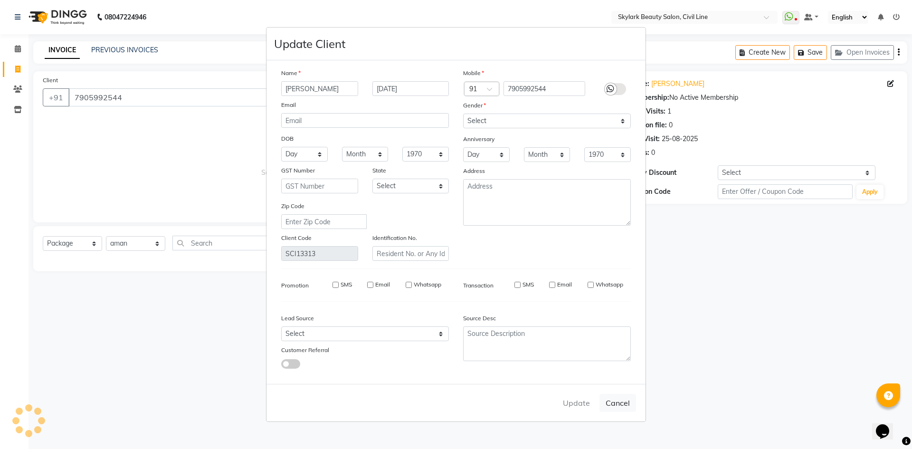
select select
checkbox input "false"
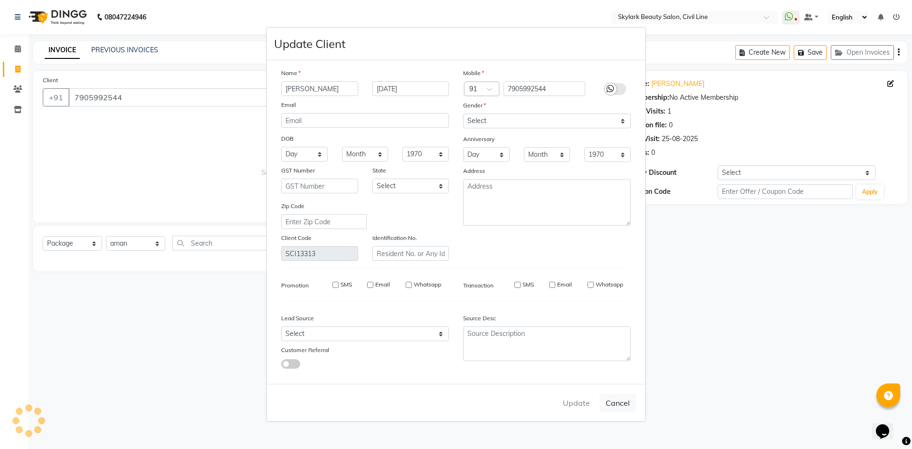
checkbox input "false"
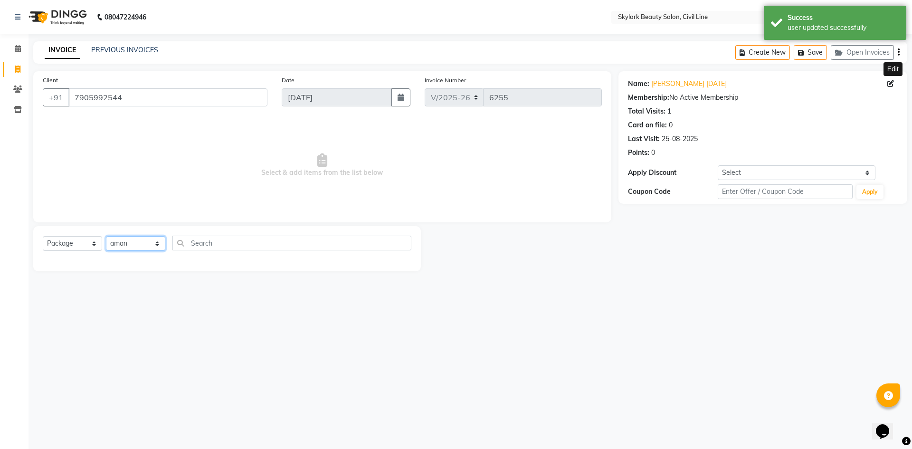
click at [149, 243] on select "Select Stylist aman Ankit GAGAN WAHLA GURWINDER SINGH WASU" at bounding box center [135, 243] width 59 height 15
click at [81, 242] on select "Select Service Product Membership Package Voucher Prepaid Gift Card" at bounding box center [72, 243] width 59 height 15
click at [43, 236] on select "Select Service Product Membership Package Voucher Prepaid Gift Card" at bounding box center [72, 243] width 59 height 15
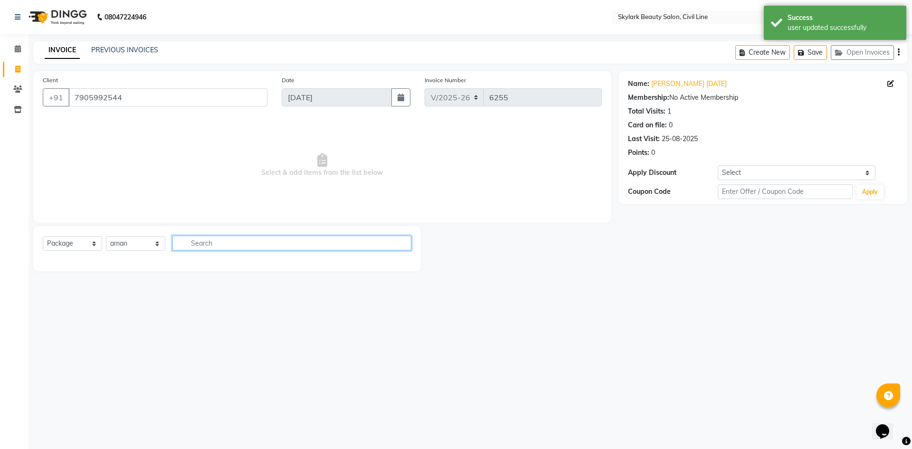
click at [227, 243] on input "text" at bounding box center [291, 243] width 239 height 15
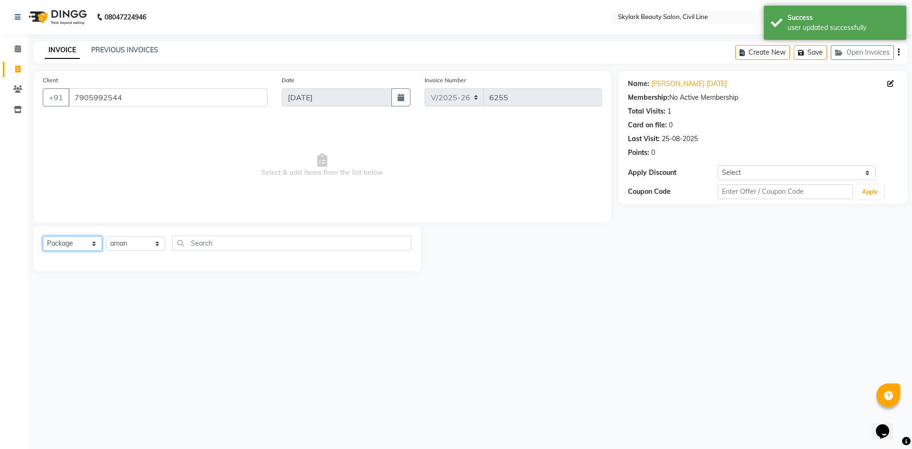
click at [66, 239] on select "Select Service Product Membership Package Voucher Prepaid Gift Card" at bounding box center [72, 243] width 59 height 15
select select "V"
click at [43, 236] on select "Select Service Product Membership Package Voucher Prepaid Gift Card" at bounding box center [72, 243] width 59 height 15
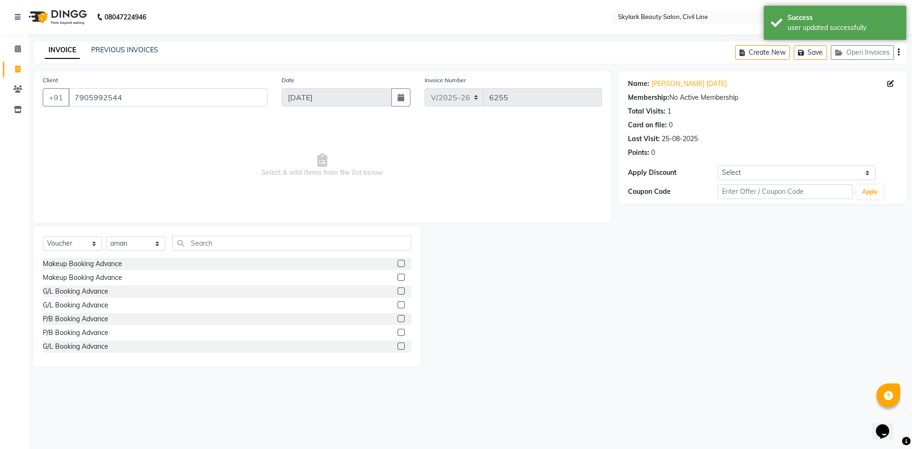
click at [397, 261] on label at bounding box center [400, 263] width 7 height 7
click at [397, 261] on input "checkbox" at bounding box center [400, 264] width 6 height 6
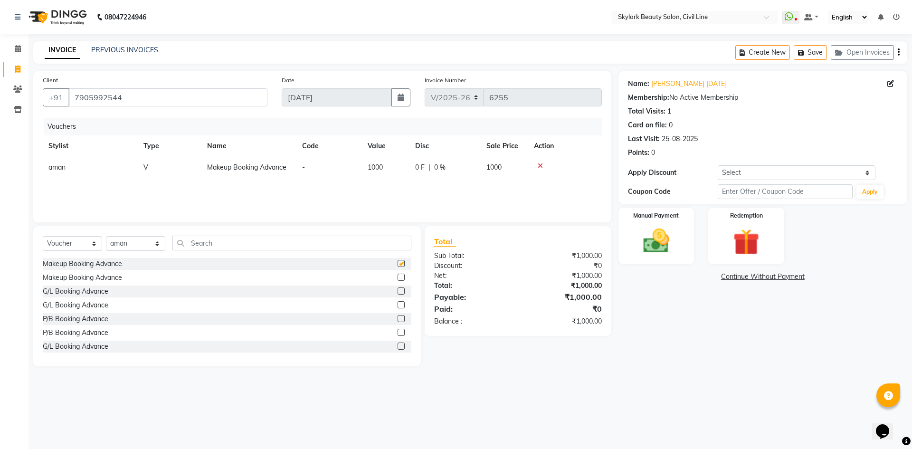
checkbox input "false"
click at [640, 246] on img at bounding box center [656, 240] width 44 height 31
click at [750, 278] on span "GPay" at bounding box center [744, 277] width 19 height 11
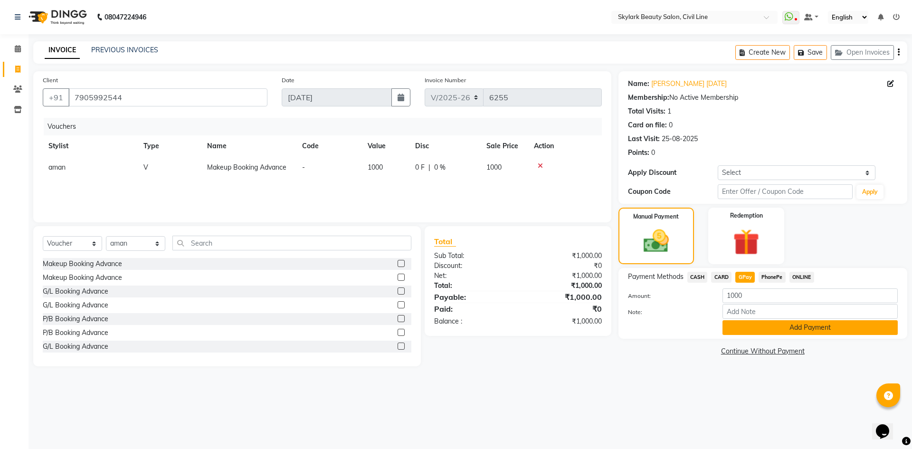
click at [763, 329] on button "Add Payment" at bounding box center [809, 327] width 175 height 15
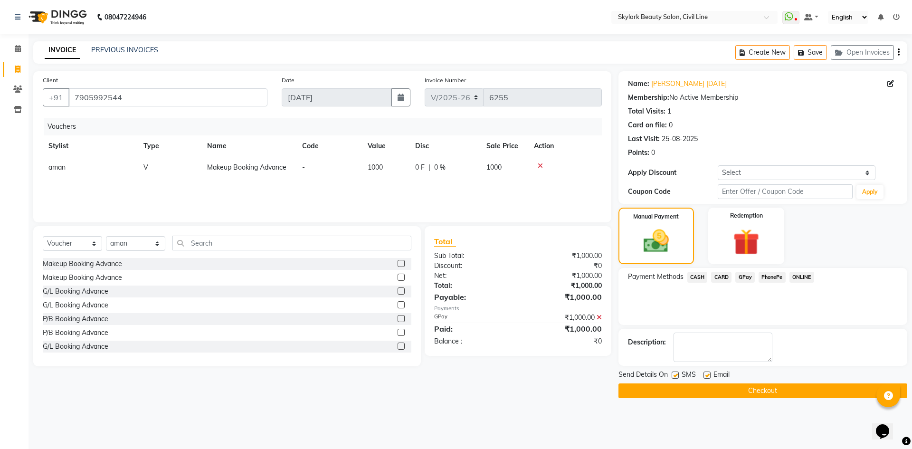
click at [733, 389] on button "Checkout" at bounding box center [762, 390] width 289 height 15
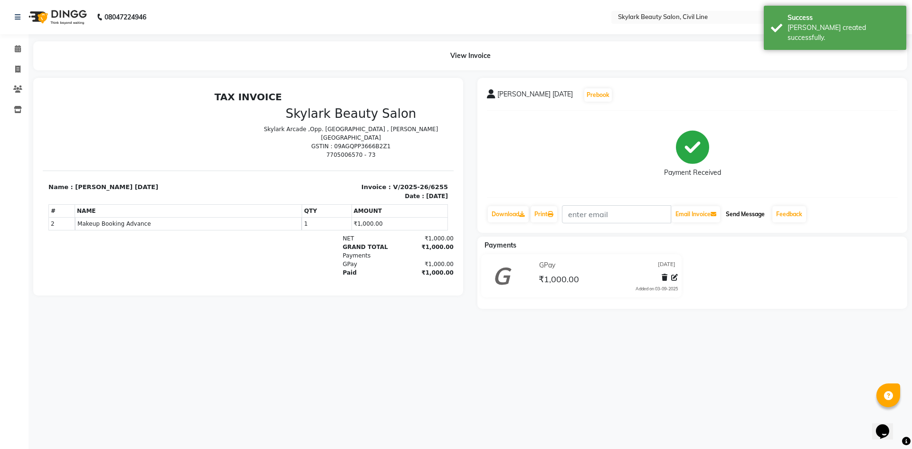
click at [757, 214] on button "Send Message" at bounding box center [745, 214] width 47 height 16
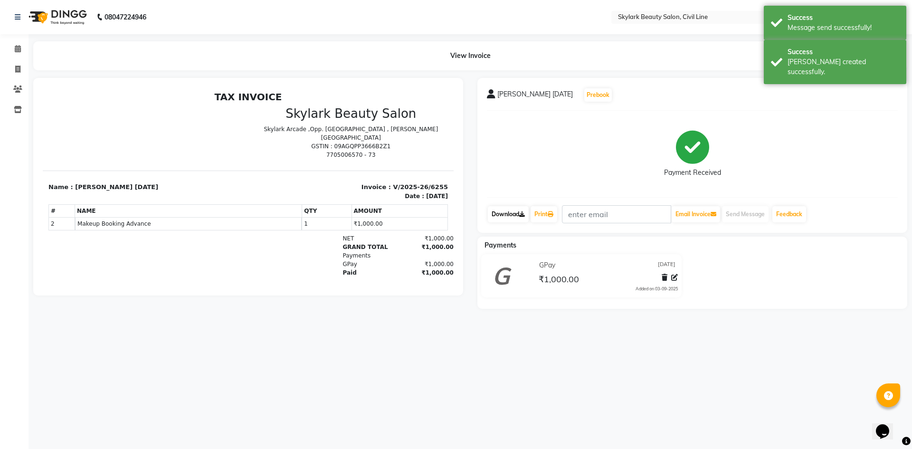
click at [514, 218] on link "Download" at bounding box center [508, 214] width 41 height 16
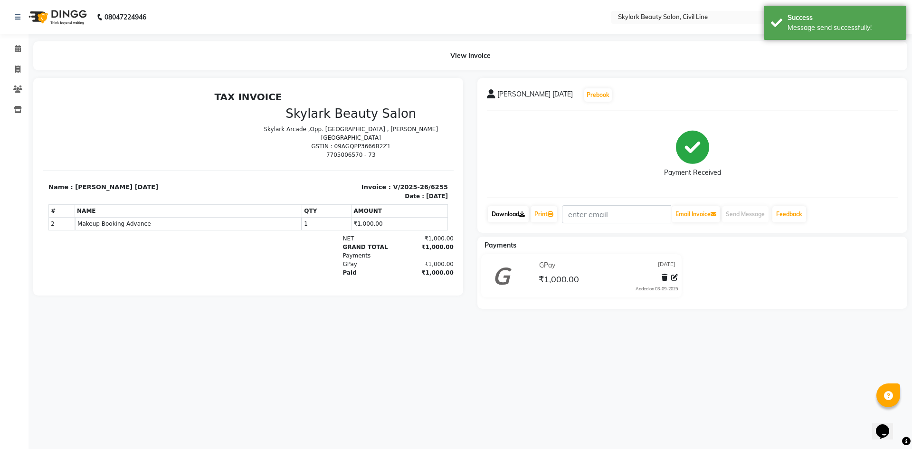
click at [517, 212] on link "Download" at bounding box center [508, 214] width 41 height 16
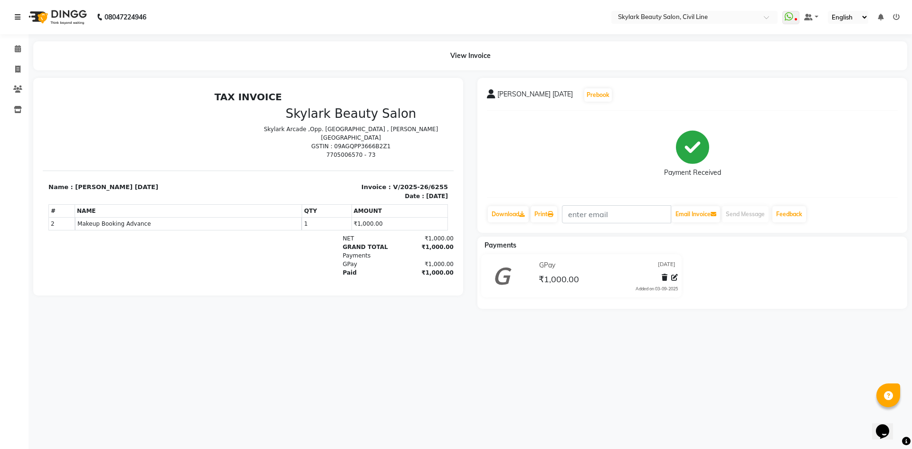
click at [15, 15] on icon at bounding box center [18, 17] width 6 height 7
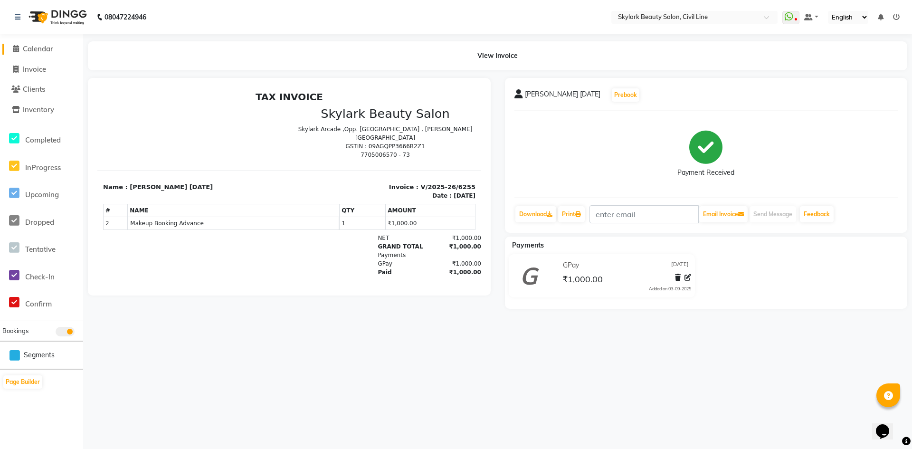
click at [31, 47] on span "Calendar" at bounding box center [38, 48] width 30 height 9
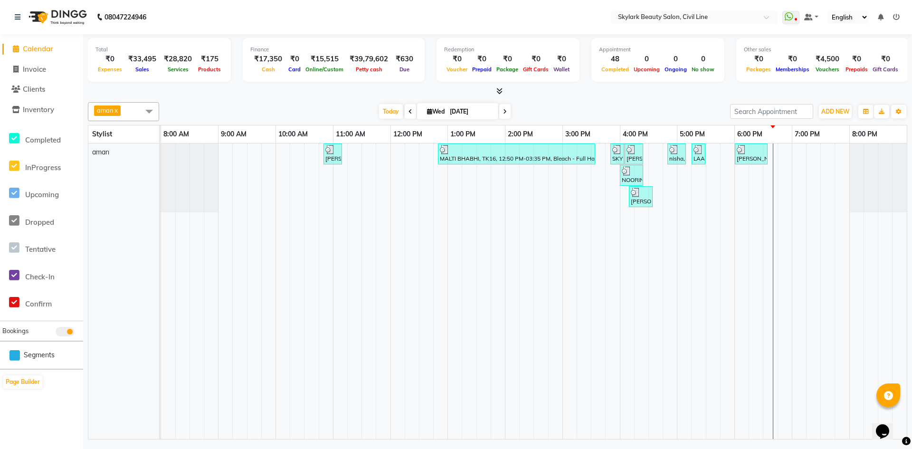
click at [53, 49] on span "Calendar" at bounding box center [38, 48] width 30 height 9
click at [44, 74] on link "Invoice" at bounding box center [41, 69] width 78 height 11
select select "service"
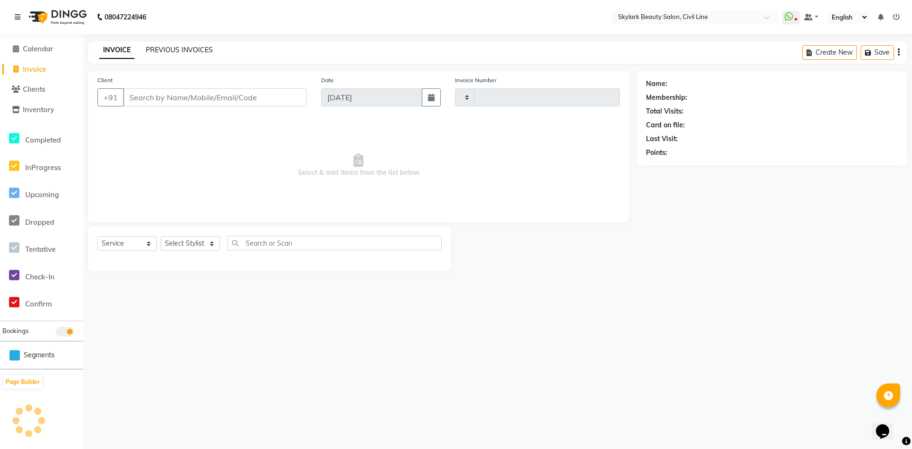
click at [163, 48] on link "PREVIOUS INVOICES" at bounding box center [179, 50] width 67 height 9
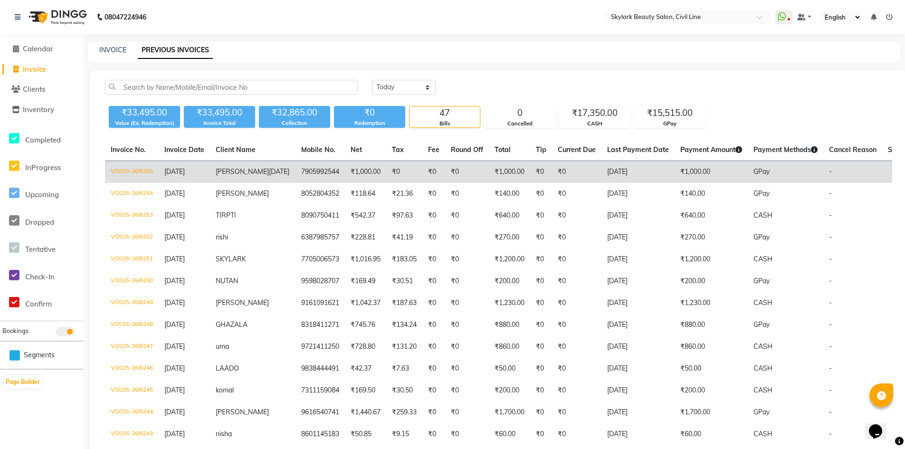
click at [269, 176] on span "7 / NOV / 2025" at bounding box center [279, 171] width 20 height 9
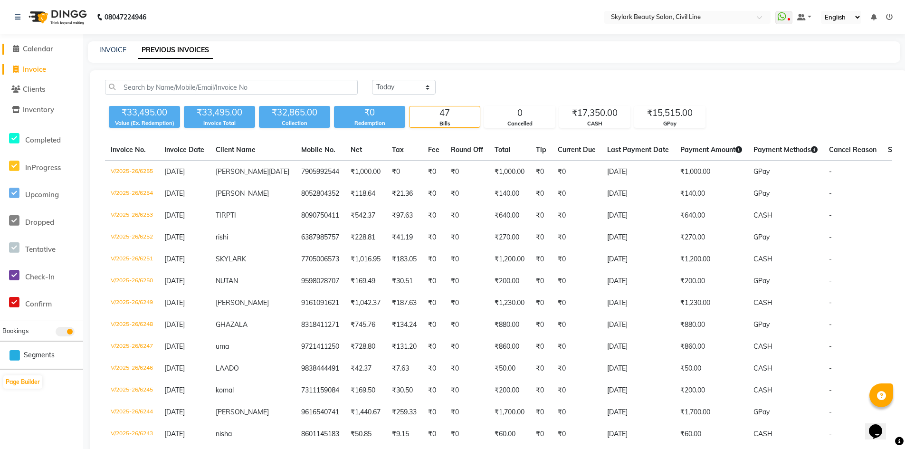
click at [28, 46] on span "Calendar" at bounding box center [38, 48] width 30 height 9
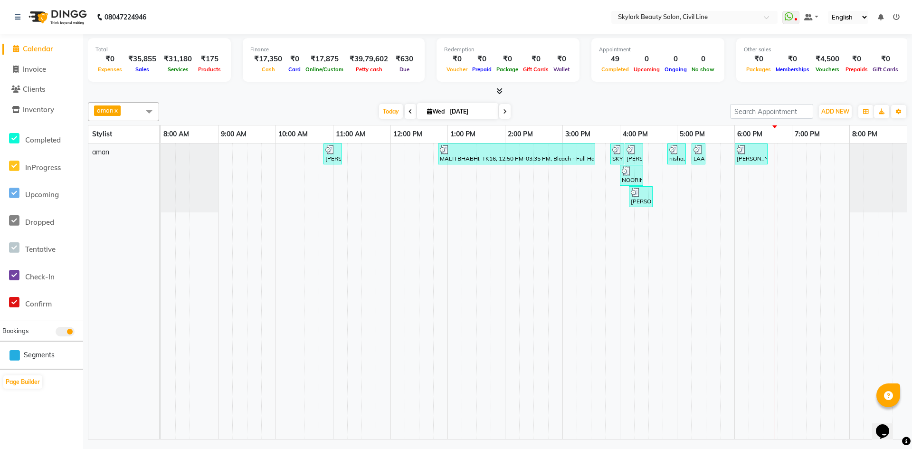
click at [39, 49] on span "Calendar" at bounding box center [38, 48] width 30 height 9
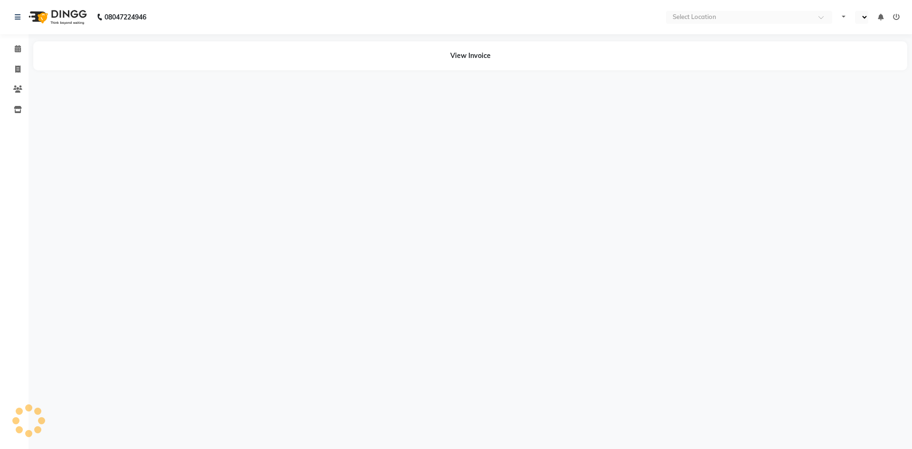
select select "en"
